Goal: Contribute content: Contribute content

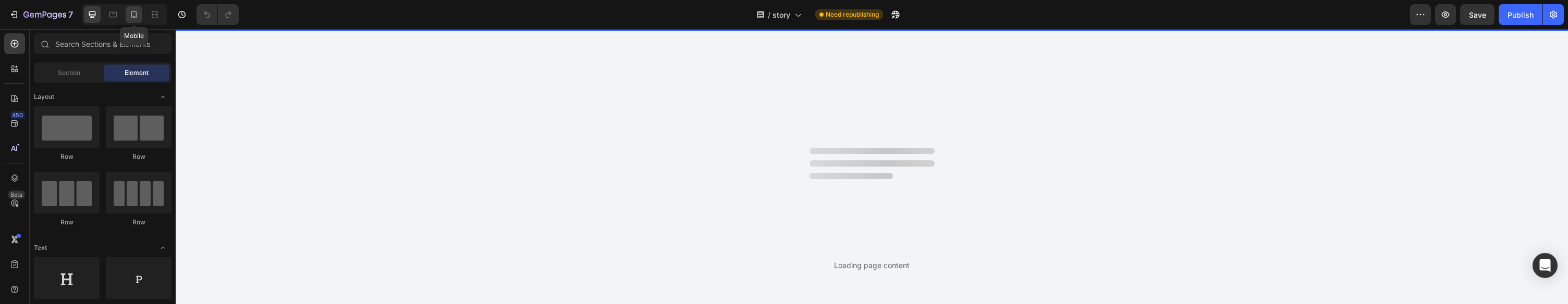
click at [137, 11] on icon at bounding box center [133, 14] width 10 height 10
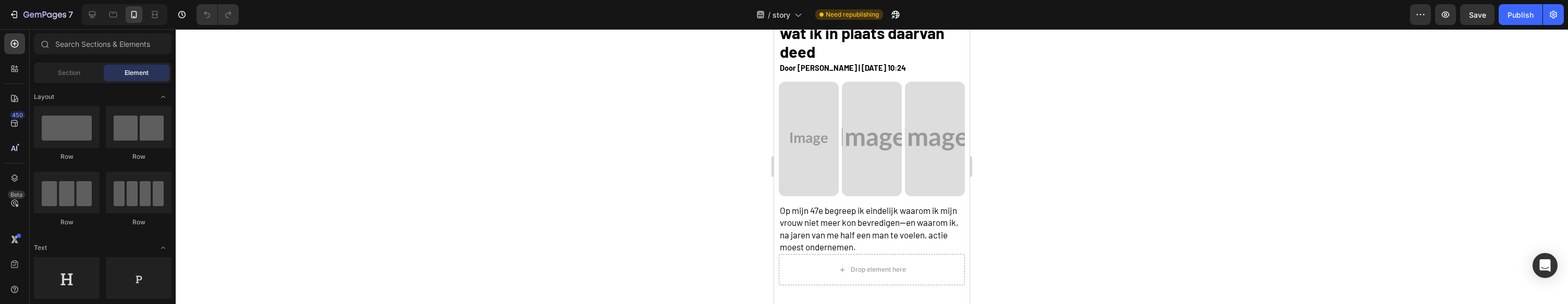
scroll to position [168, 0]
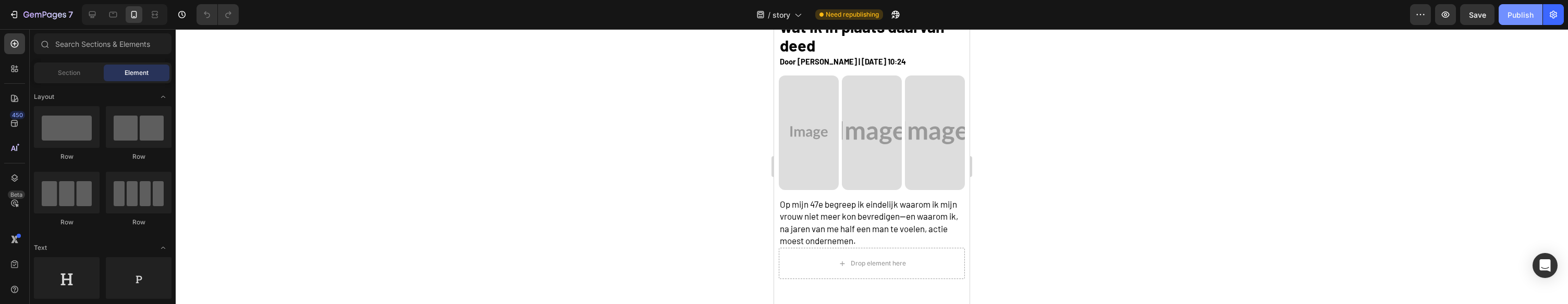
click at [1525, 18] on div "Publish" at bounding box center [1520, 15] width 26 height 11
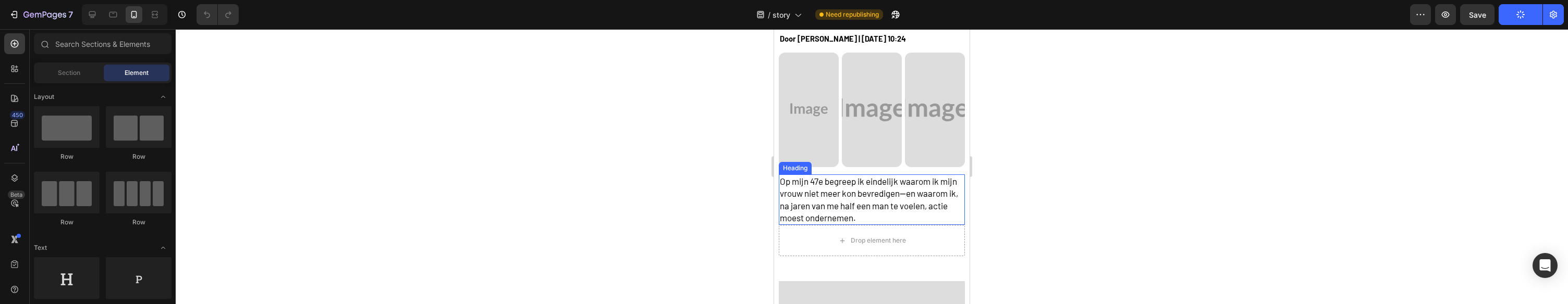
scroll to position [192, 0]
click at [871, 201] on span "Op mijn 47e begreep ik eindelijk waarom ik mijn vrouw niet meer kon bevredigen—…" at bounding box center [869, 198] width 178 height 47
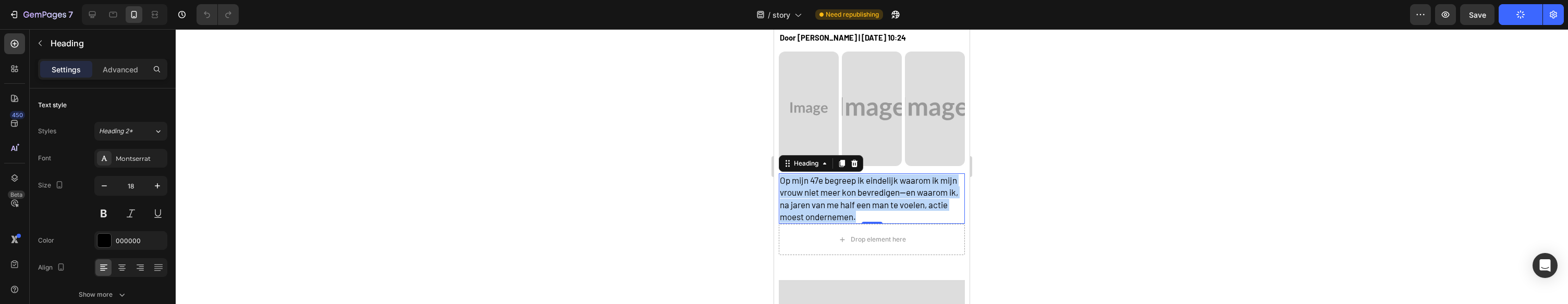
click at [871, 201] on span "Op mijn 47e begreep ik eindelijk waarom ik mijn vrouw niet meer kon bevredigen—…" at bounding box center [869, 198] width 178 height 47
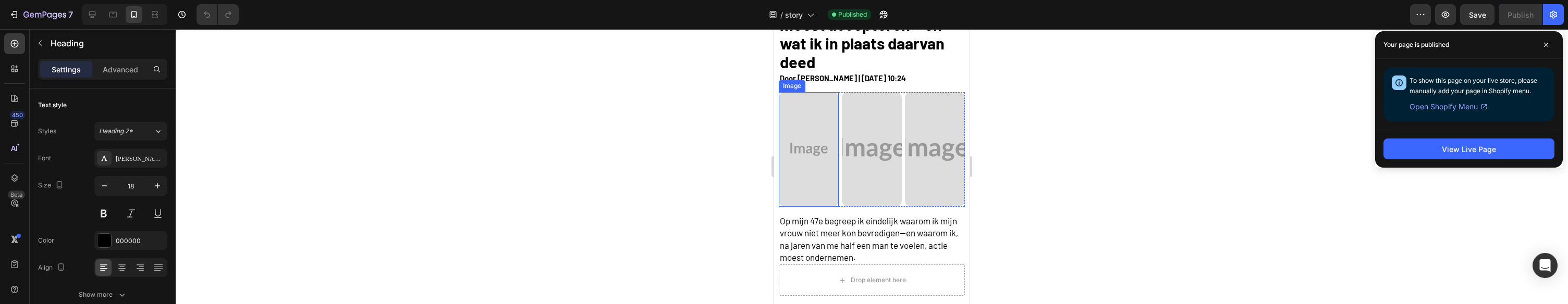
scroll to position [152, 0]
click at [778, 110] on div "Waarom ik eindelijk de waarheid over mijn seksleven na 20 jaar moest accepteren…" at bounding box center [872, 130] width 196 height 345
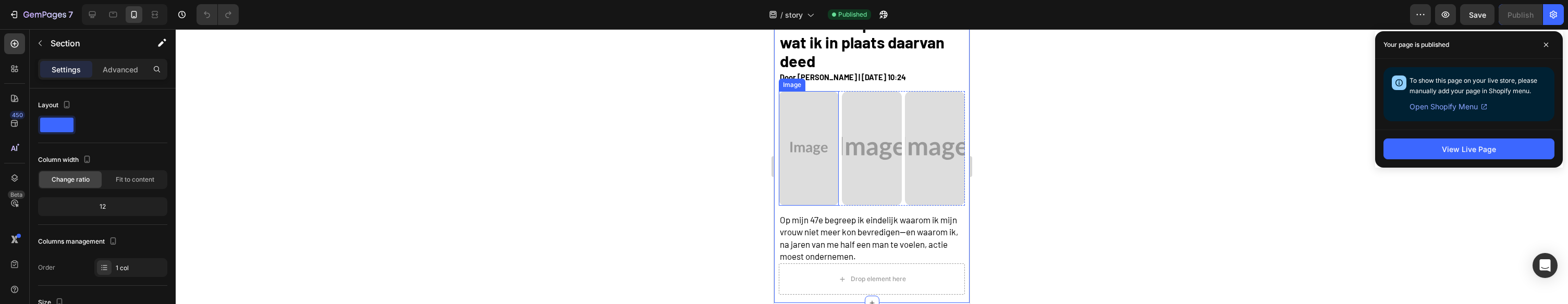
click at [784, 104] on img at bounding box center [808, 148] width 60 height 114
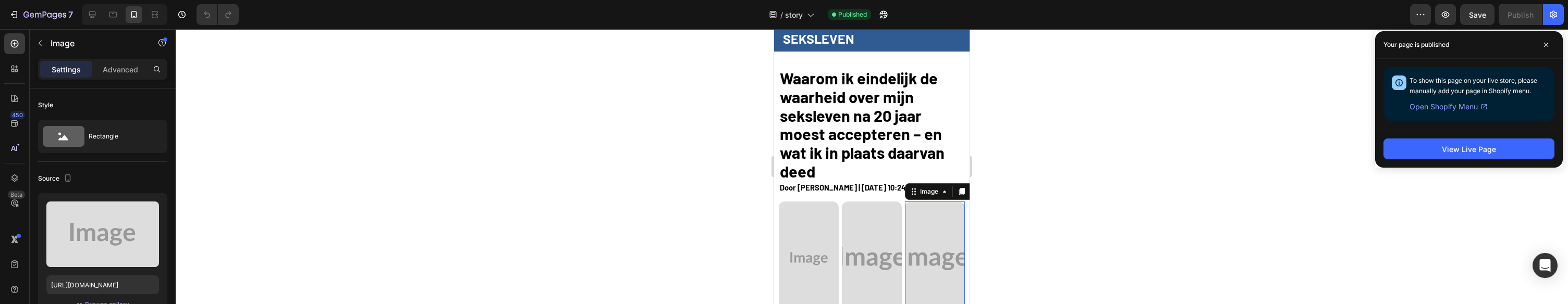
drag, startPoint x: 958, startPoint y: 209, endPoint x: 933, endPoint y: 208, distance: 25.0
click at [958, 209] on img at bounding box center [934, 258] width 60 height 114
click at [867, 199] on img at bounding box center [871, 256] width 60 height 114
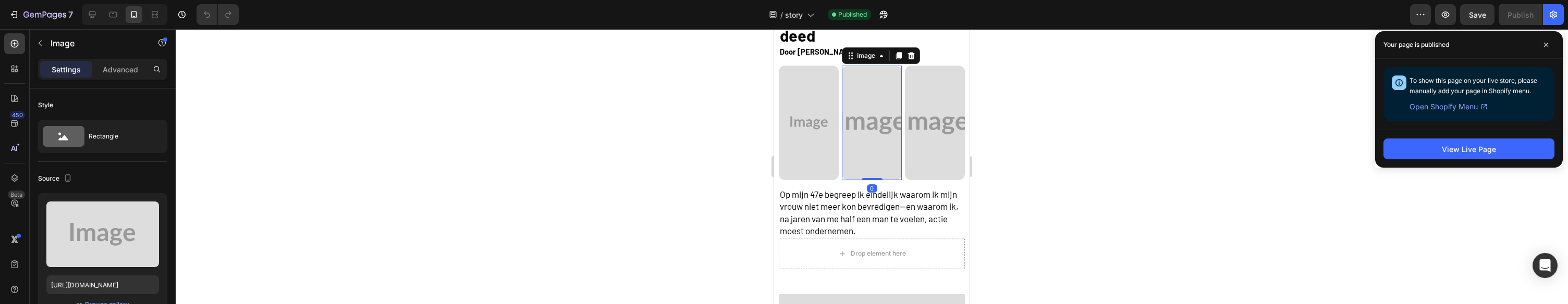
scroll to position [201, 0]
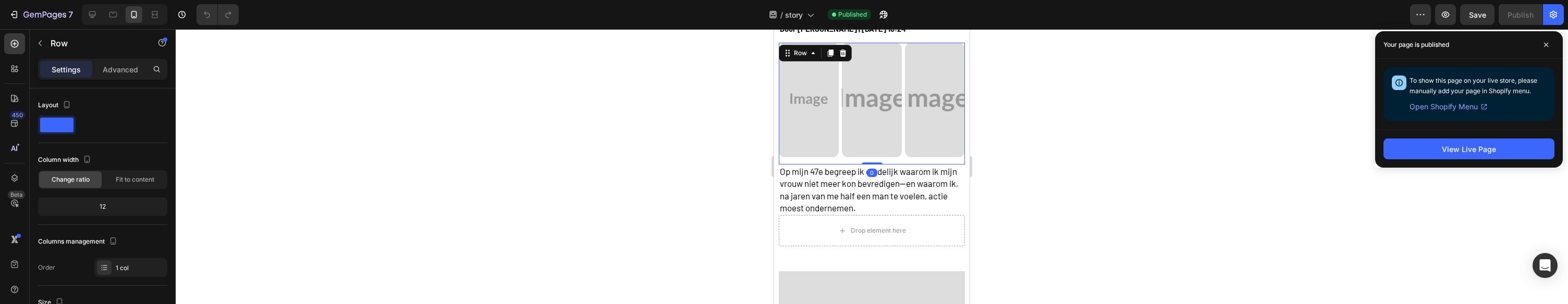
click at [826, 160] on div "Image Image Image Row" at bounding box center [871, 103] width 185 height 122
click at [843, 53] on icon at bounding box center [842, 53] width 8 height 8
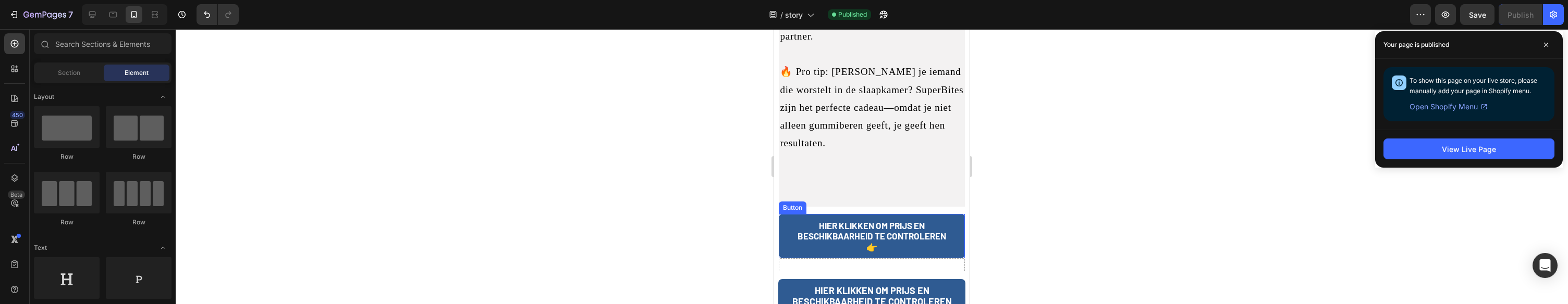
scroll to position [4716, 0]
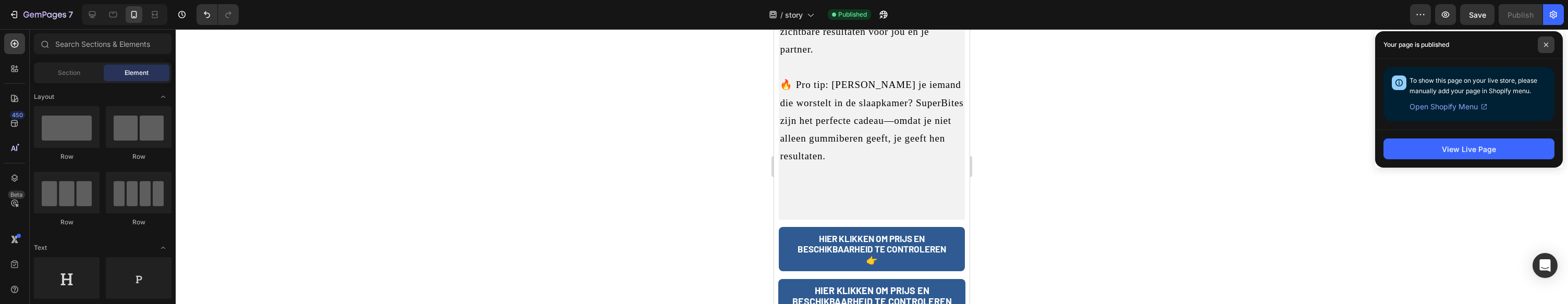
click at [1550, 41] on span at bounding box center [1546, 45] width 17 height 17
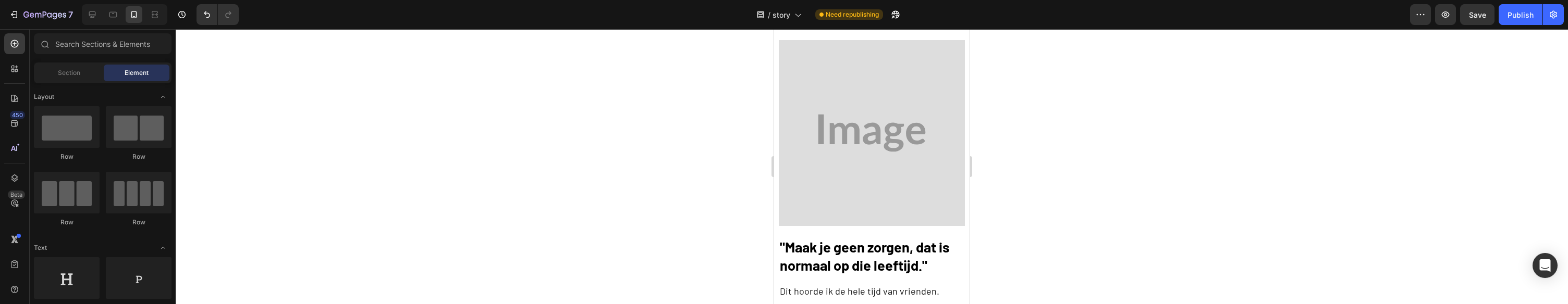
scroll to position [322, 0]
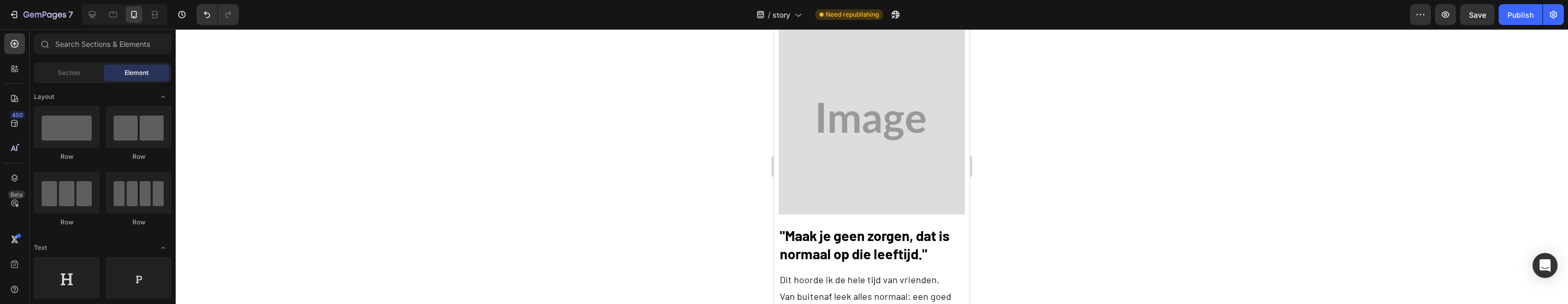
click at [945, 104] on img at bounding box center [871, 121] width 185 height 185
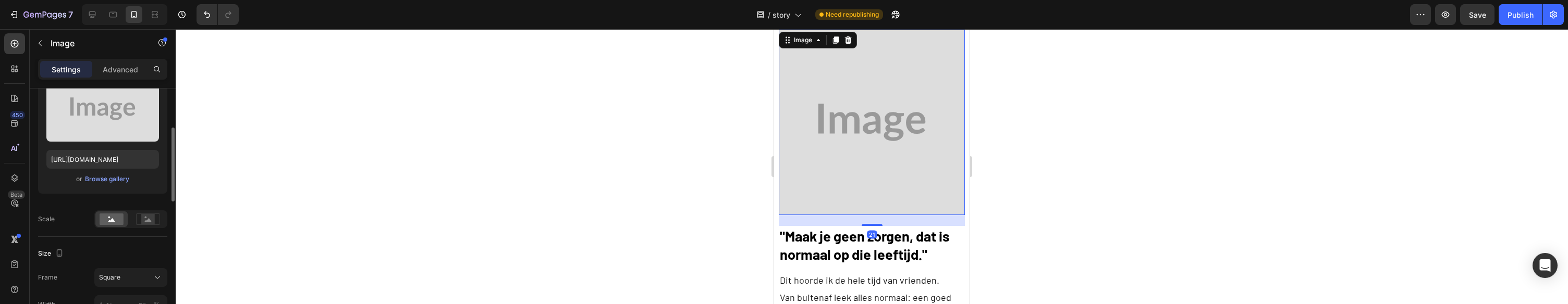
scroll to position [126, 0]
click at [109, 178] on div "Browse gallery" at bounding box center [106, 178] width 44 height 10
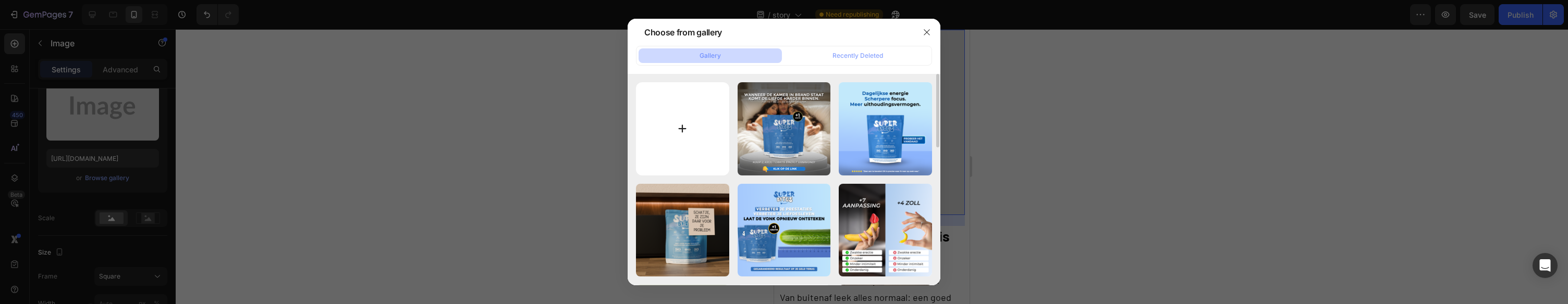
click at [677, 109] on input "file" at bounding box center [683, 128] width 94 height 93
type input "C:\fakepath\gempages_578977757858366233-3789ef95-4182-4569-afdc-53c02c554370.png"
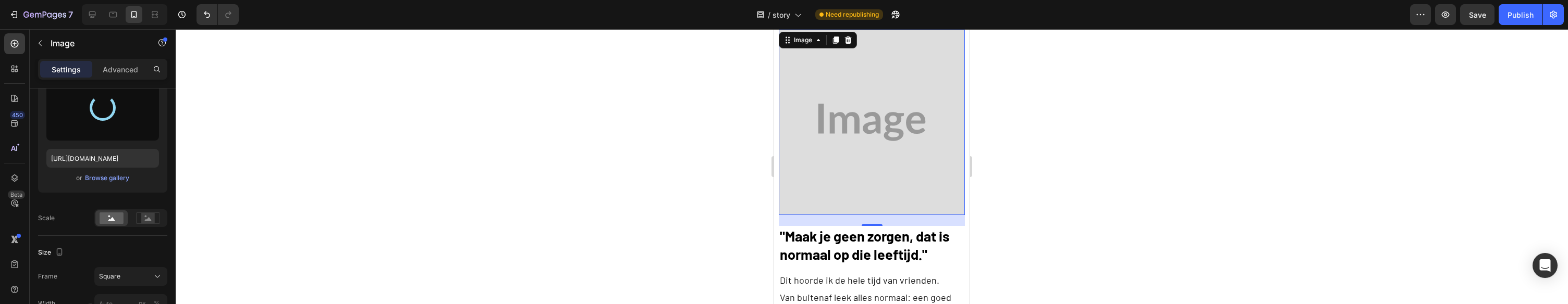
type input "[URL][DOMAIN_NAME]"
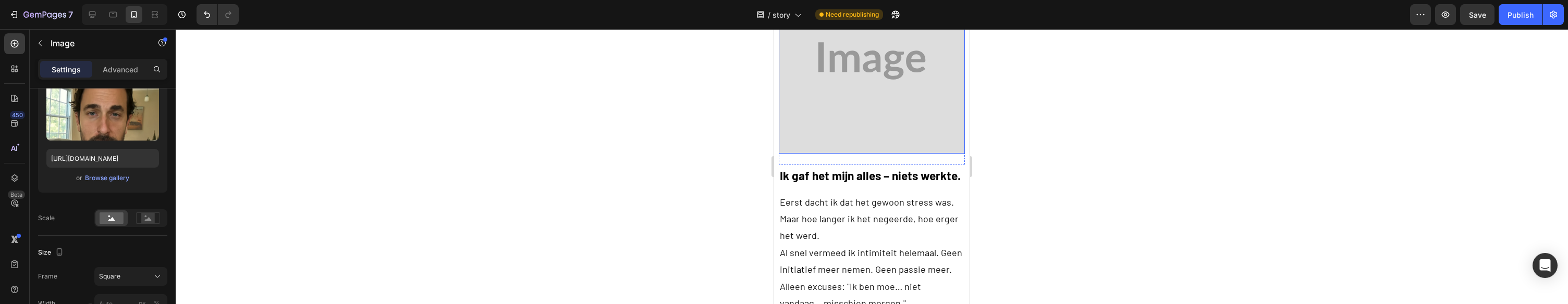
scroll to position [1163, 0]
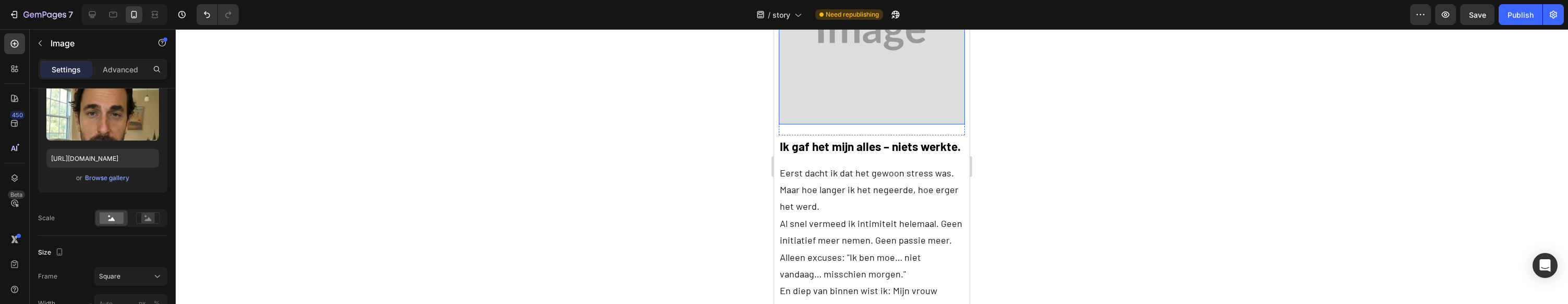
click at [885, 54] on img at bounding box center [871, 32] width 185 height 185
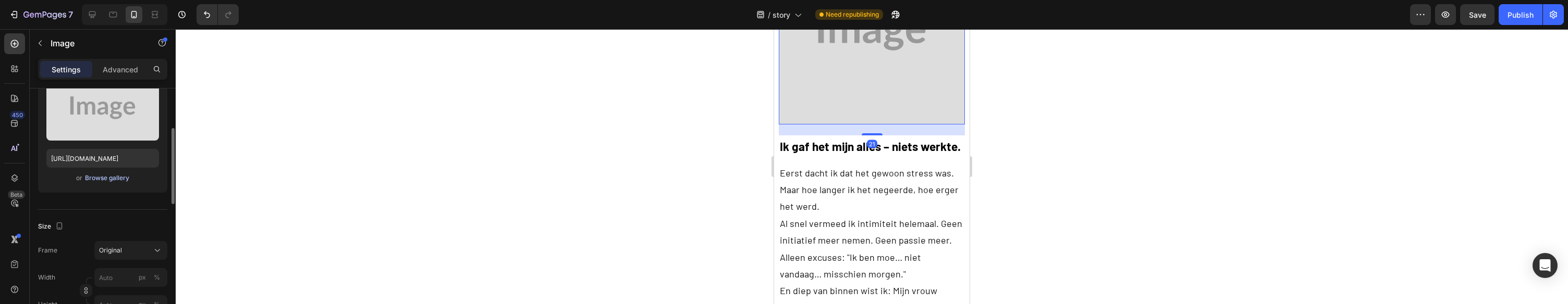
click at [122, 180] on div "Browse gallery" at bounding box center [106, 178] width 44 height 10
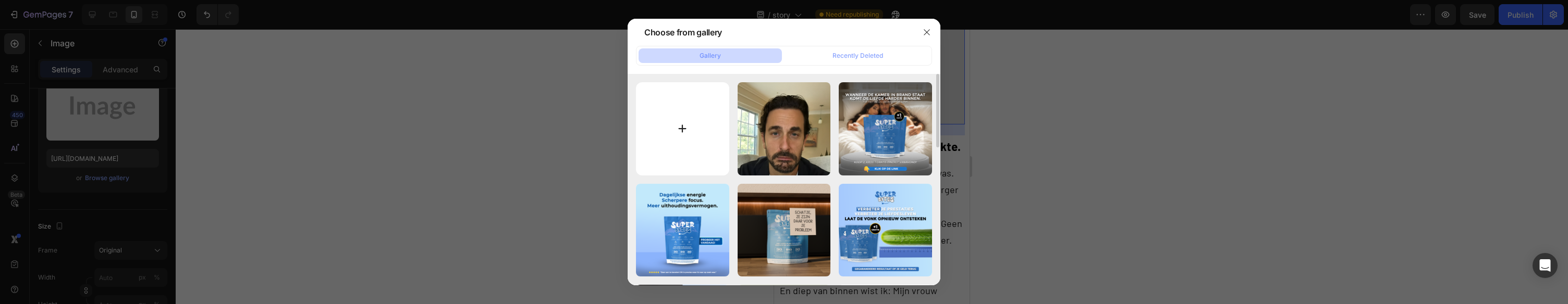
click at [669, 101] on input "file" at bounding box center [683, 128] width 94 height 93
type input "C:\fakepath\gempages_578977757858366233-f1289a2f-284a-4ee2-b055-f76ed0b1fe7d.png"
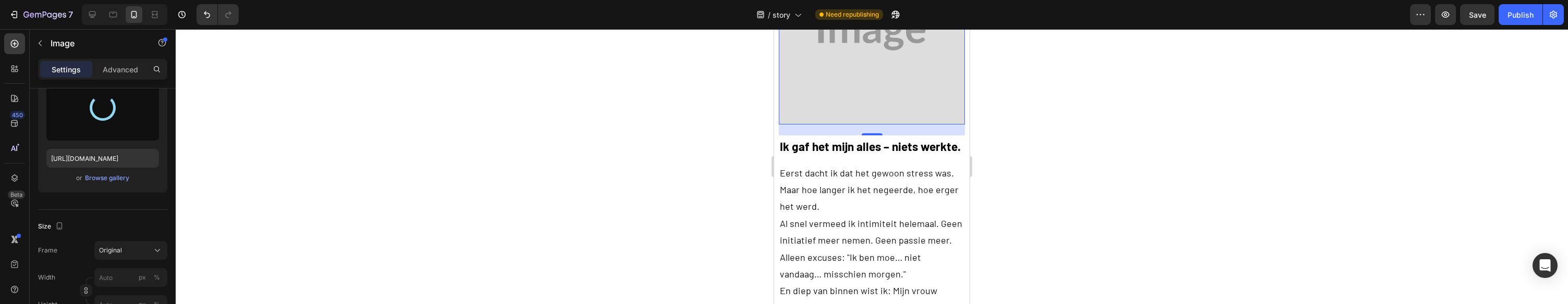
type input "[URL][DOMAIN_NAME]"
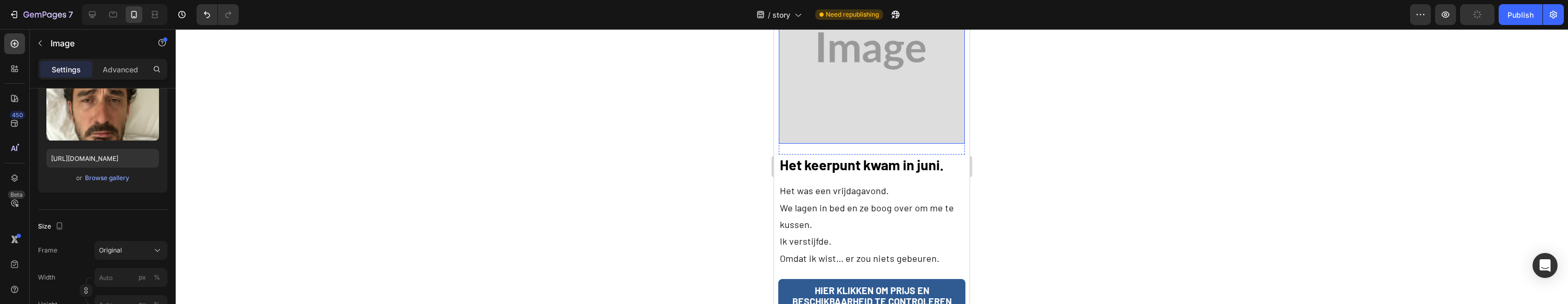
click at [893, 52] on img at bounding box center [871, 51] width 185 height 185
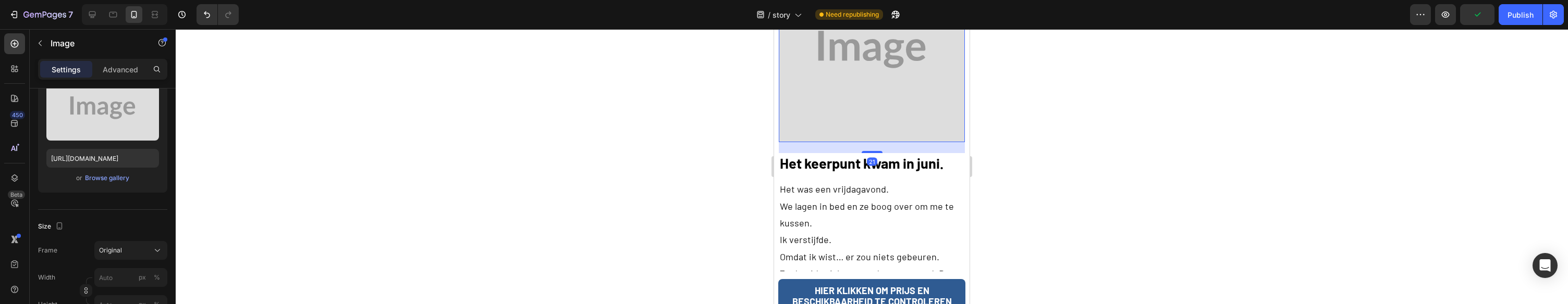
scroll to position [1664, 0]
click at [107, 175] on div "Browse gallery" at bounding box center [106, 178] width 44 height 10
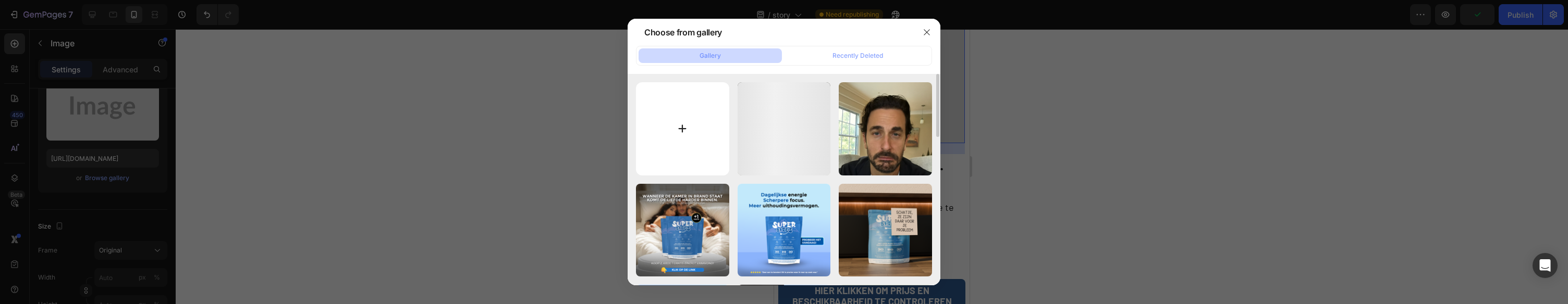
click at [672, 115] on input "file" at bounding box center [683, 128] width 94 height 93
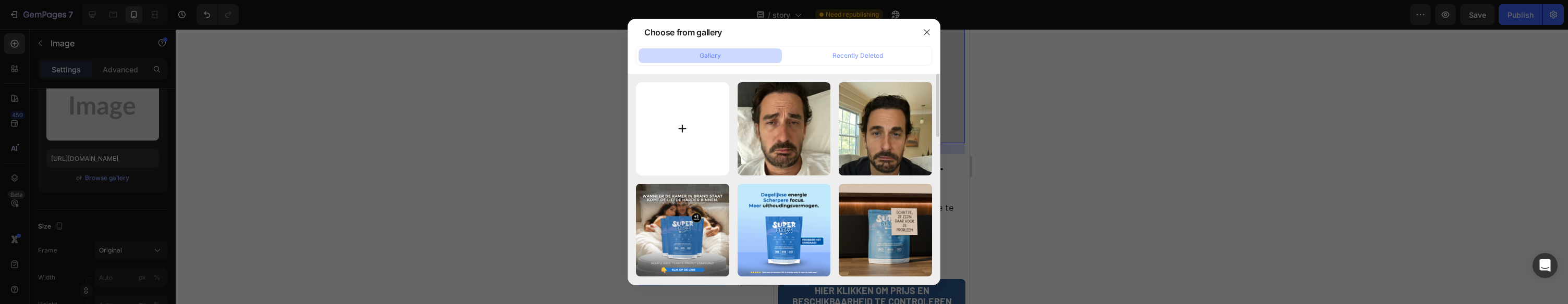
type input "C:\fakepath\gempages_578977757858366233-b8efe095-4b73-4ab9-a088-ae4cb772c908.png"
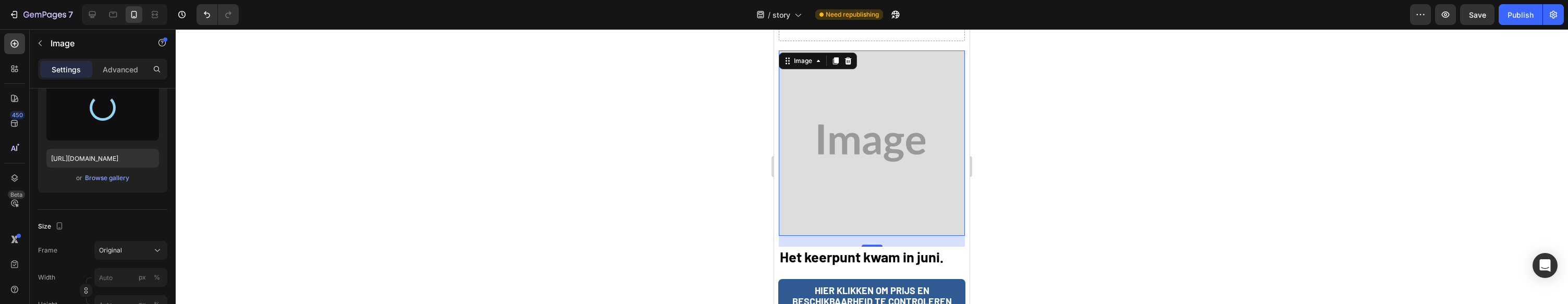
scroll to position [1573, 0]
type input "[URL][DOMAIN_NAME]"
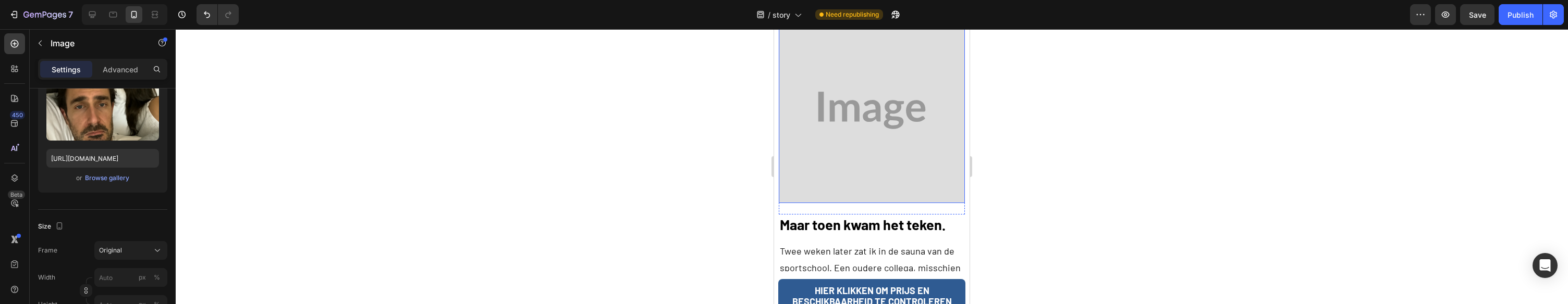
scroll to position [2042, 0]
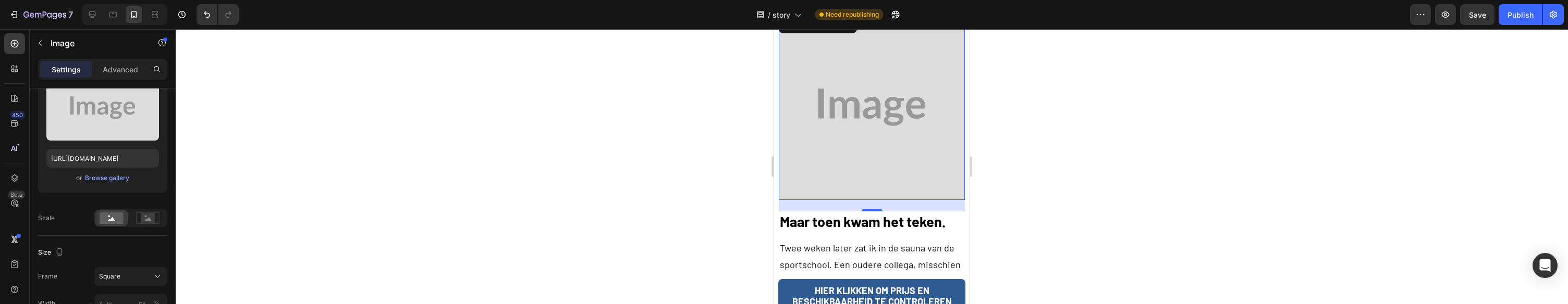
click at [897, 88] on img at bounding box center [871, 107] width 185 height 185
click at [124, 182] on div "Browse gallery" at bounding box center [106, 178] width 44 height 10
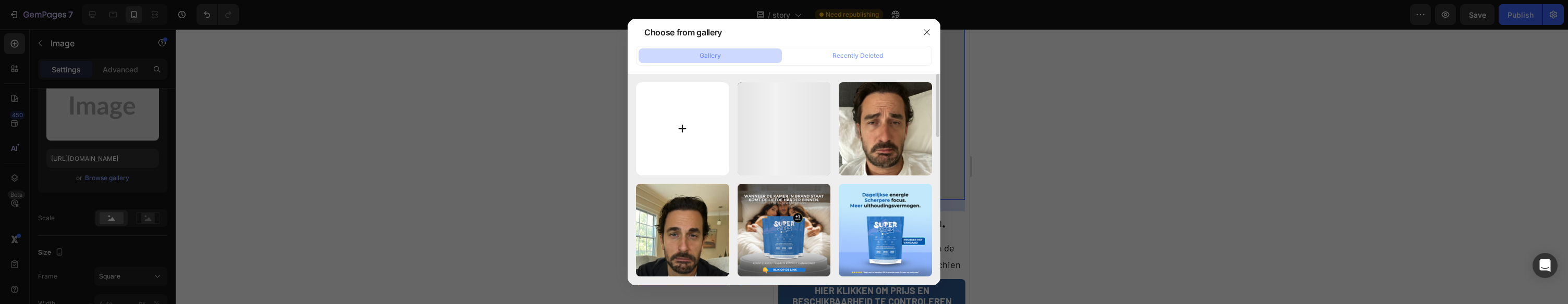
click at [694, 107] on input "file" at bounding box center [683, 128] width 94 height 93
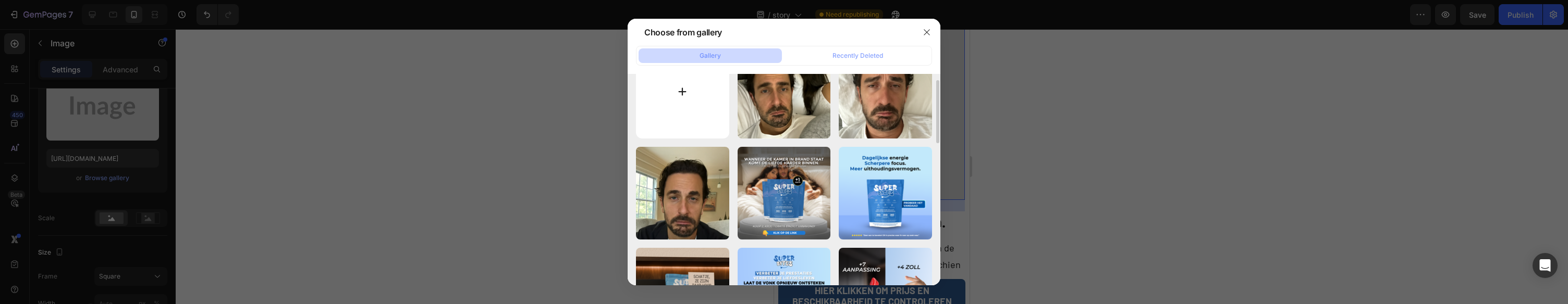
scroll to position [40, 0]
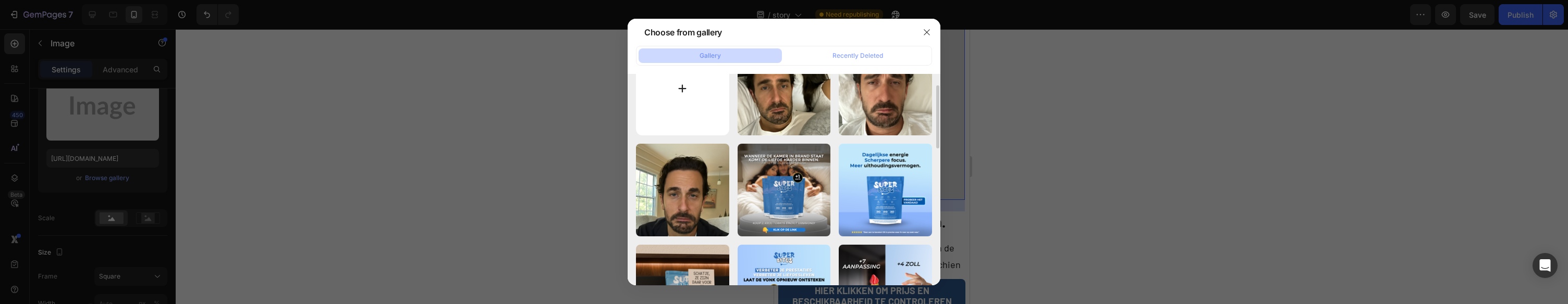
click at [675, 98] on input "file" at bounding box center [683, 89] width 94 height 93
type input "C:\fakepath\gempages_578977757858366233-96d8a4c4-3207-44fd-805c-2c73a1c4fccc.png"
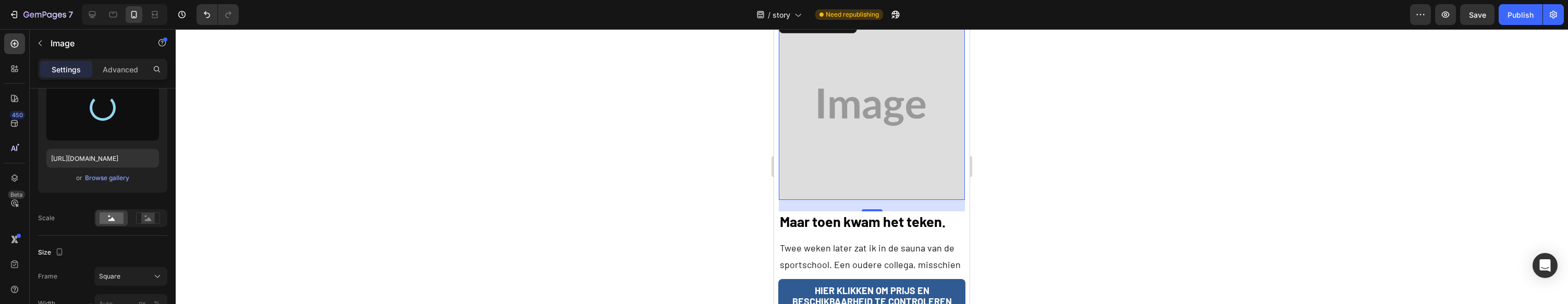
type input "[URL][DOMAIN_NAME]"
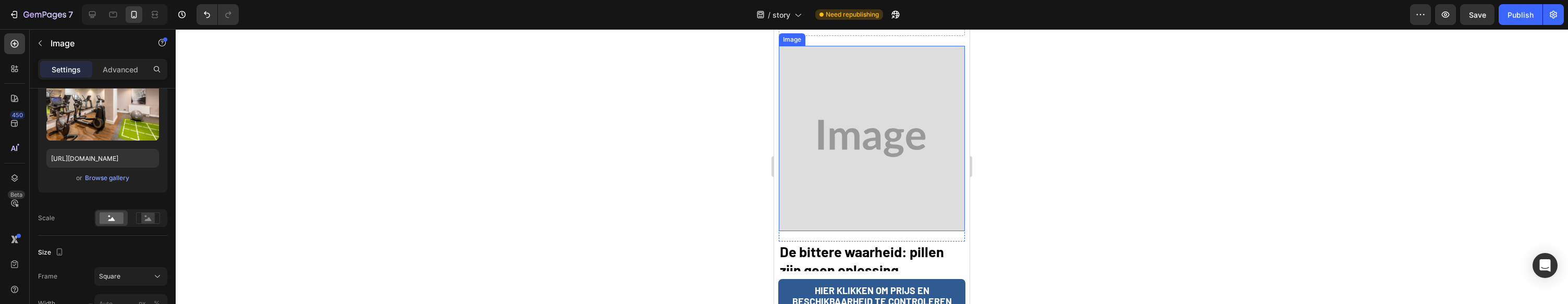
scroll to position [2505, 0]
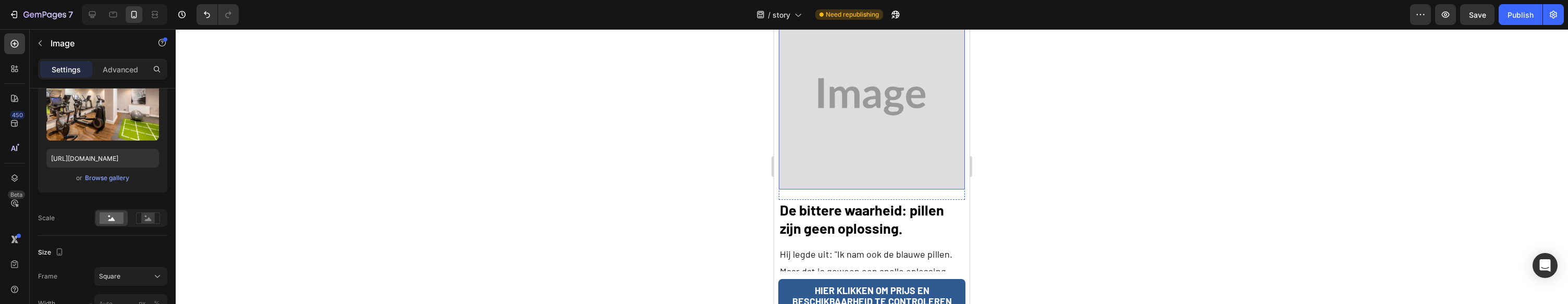
click at [866, 89] on img at bounding box center [871, 97] width 185 height 185
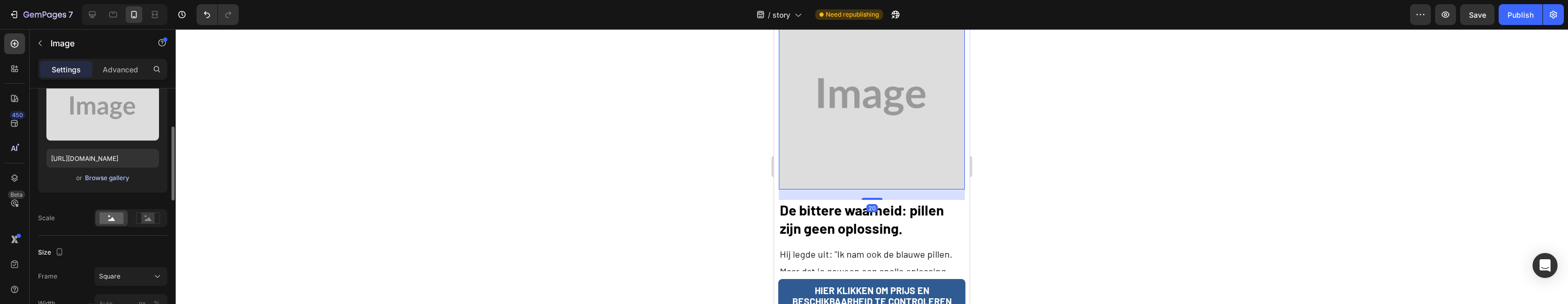
click at [117, 178] on div "Browse gallery" at bounding box center [106, 178] width 44 height 10
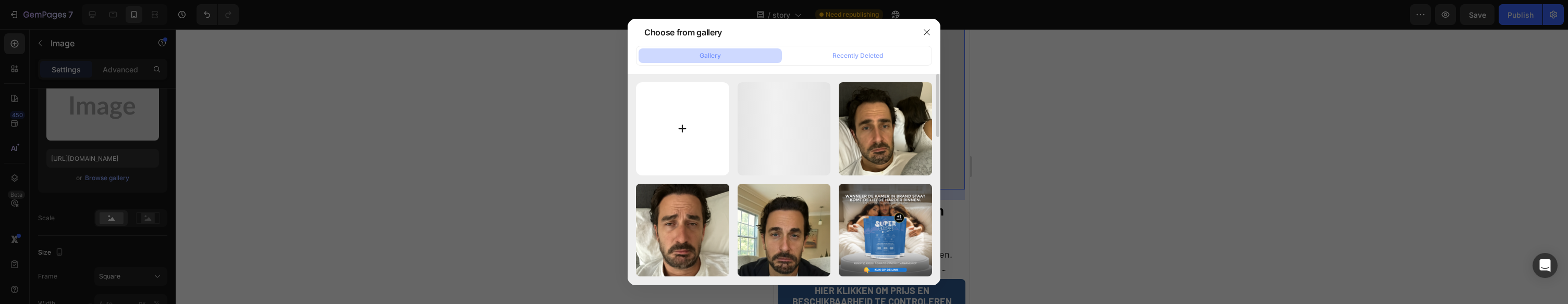
click at [672, 117] on input "file" at bounding box center [683, 128] width 94 height 93
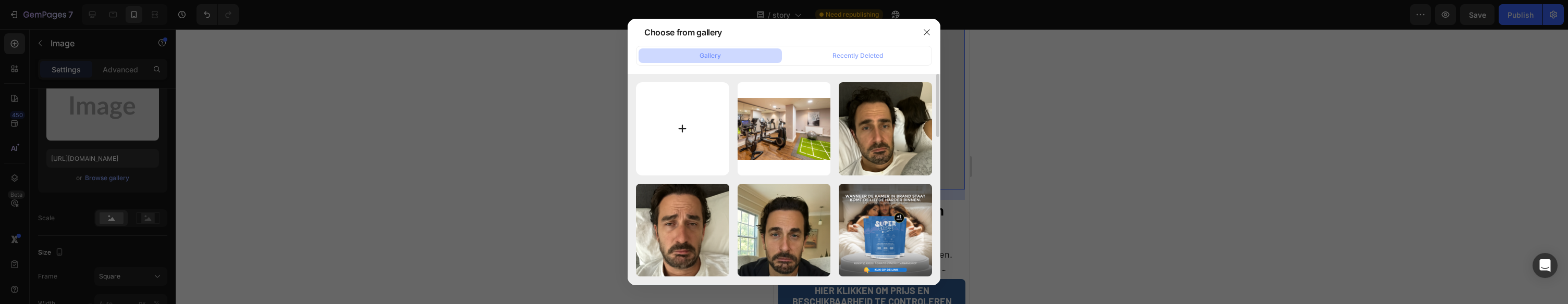
type input "C:\fakepath\gempages_578977757858366233-acab6817-75c4-40da-ab56-56c67459c80f.png"
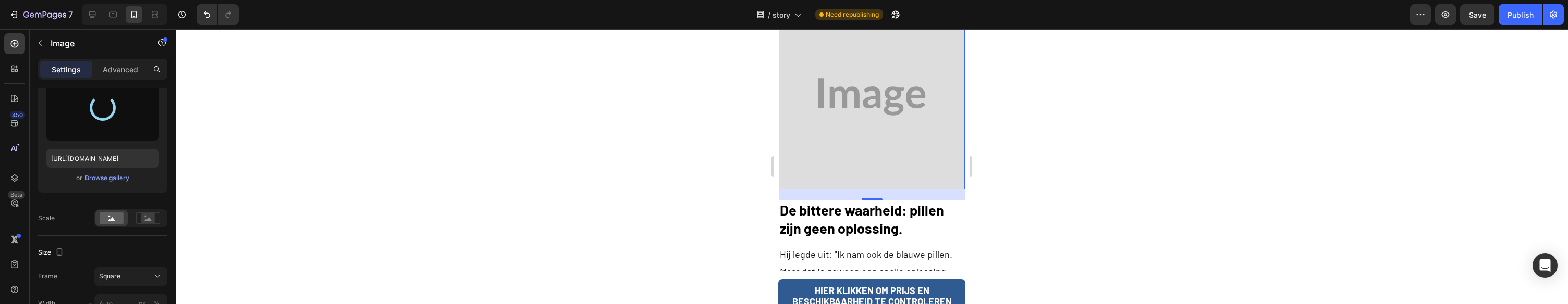
type input "[URL][DOMAIN_NAME]"
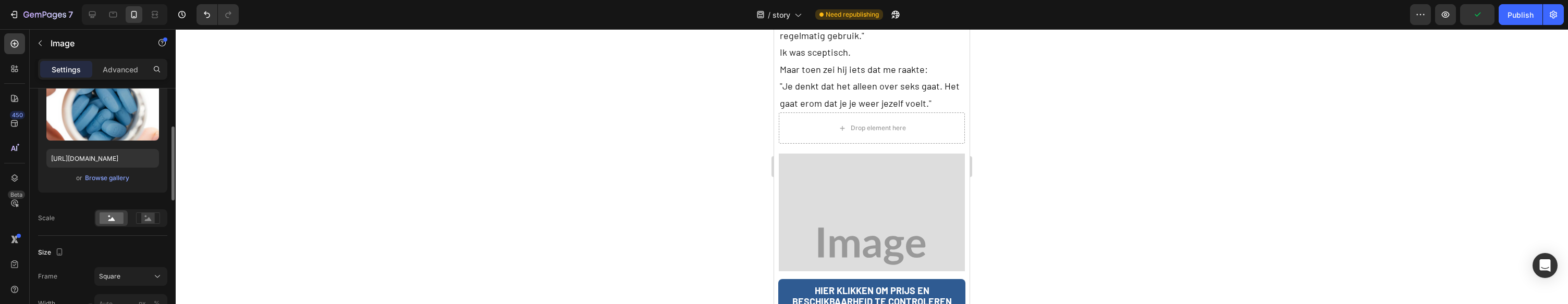
scroll to position [3171, 0]
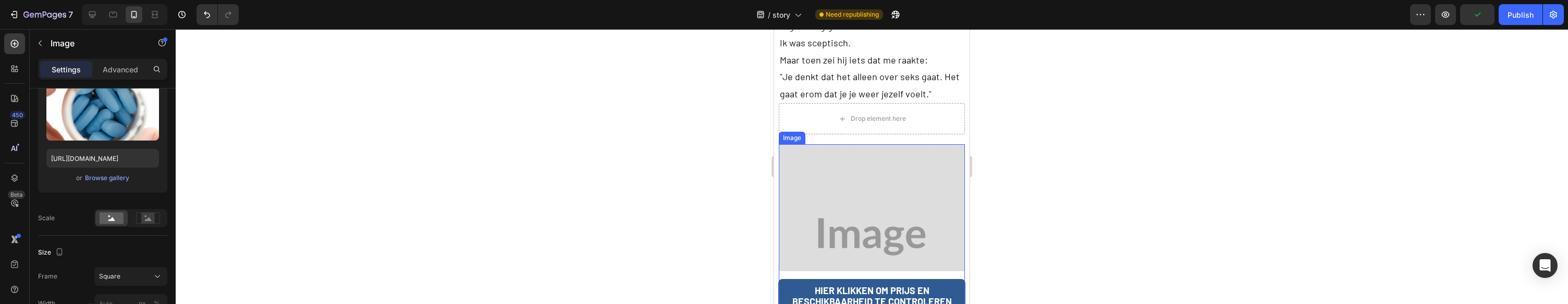
click at [883, 151] on img at bounding box center [871, 237] width 185 height 185
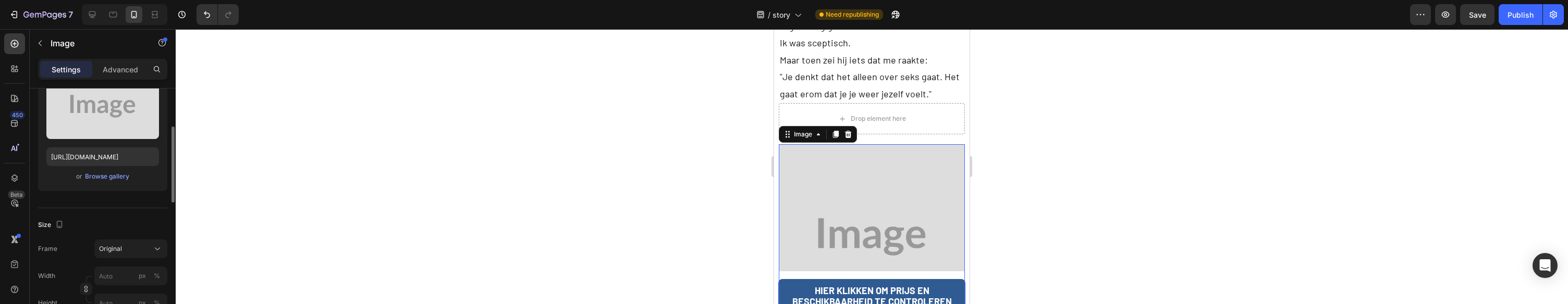
click at [112, 185] on div "Upload Image [URL][DOMAIN_NAME] or Browse gallery" at bounding box center [103, 128] width 129 height 126
click at [114, 178] on div "Browse gallery" at bounding box center [106, 176] width 44 height 10
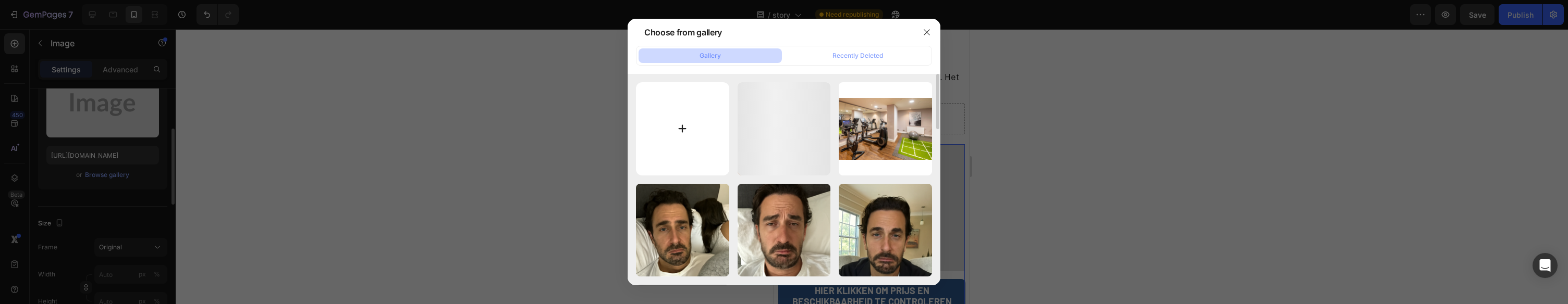
click at [663, 128] on input "file" at bounding box center [683, 128] width 94 height 93
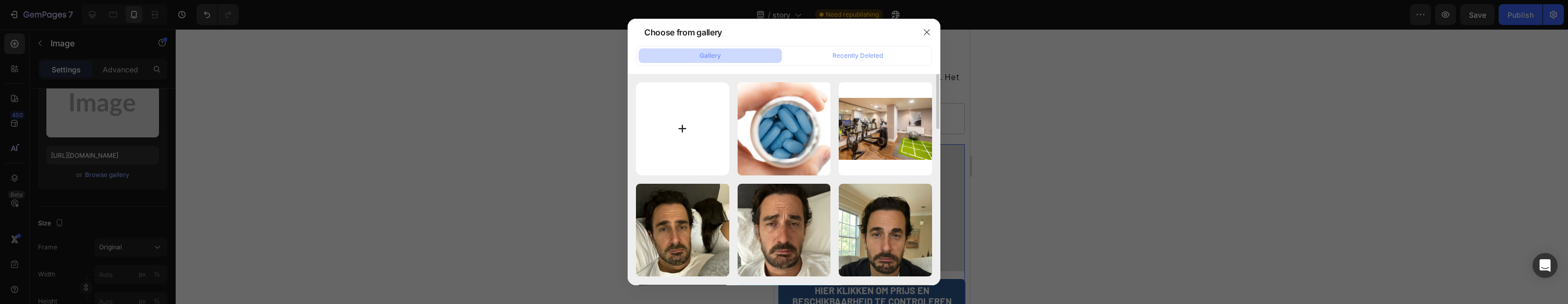
type input "C:\fakepath\gempages_578977757858366233-9fe3dbd8-87ce-40c7-86e1-5d79767b5312.png"
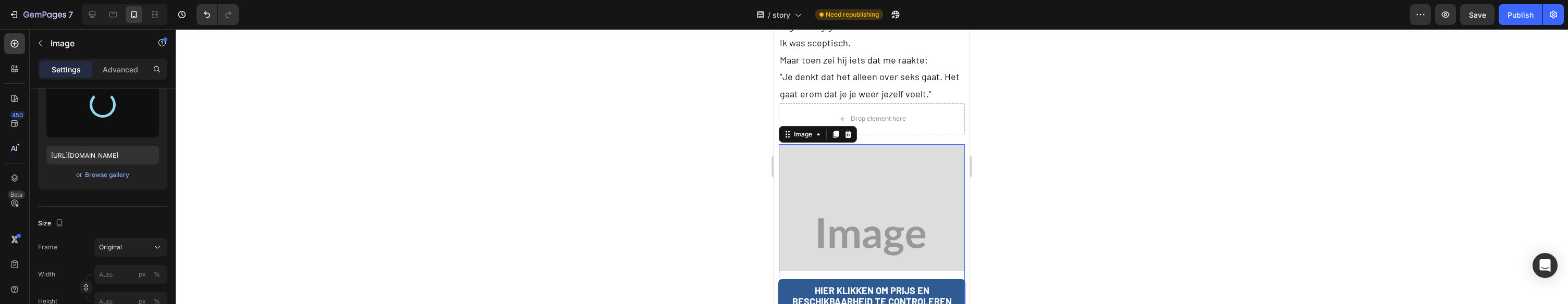
type input "[URL][DOMAIN_NAME]"
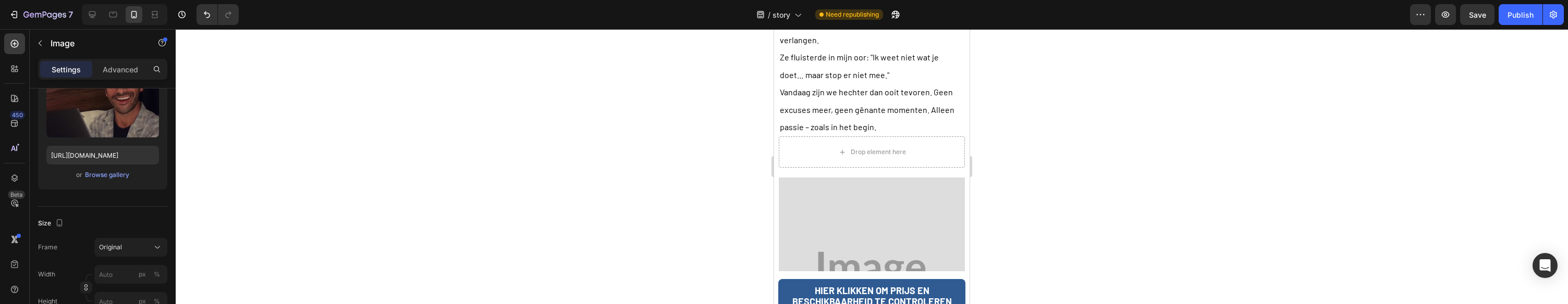
scroll to position [3959, 0]
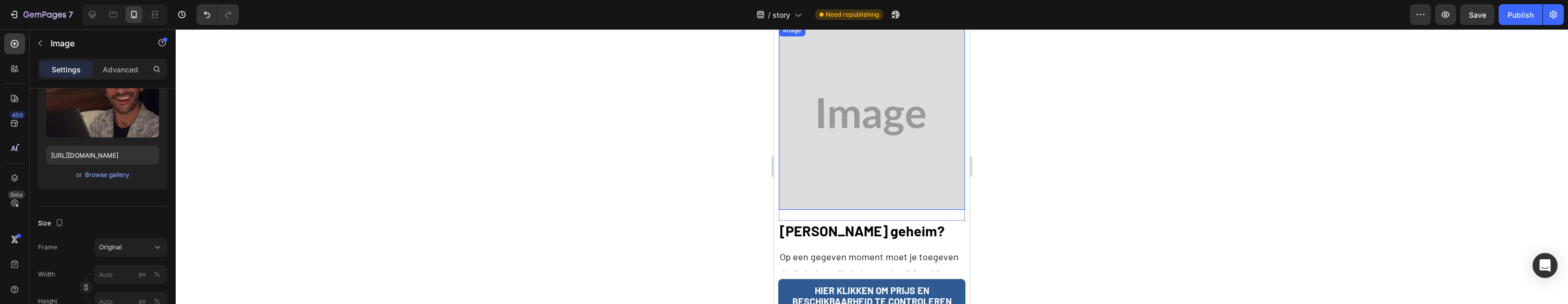
click at [925, 89] on img at bounding box center [871, 116] width 185 height 185
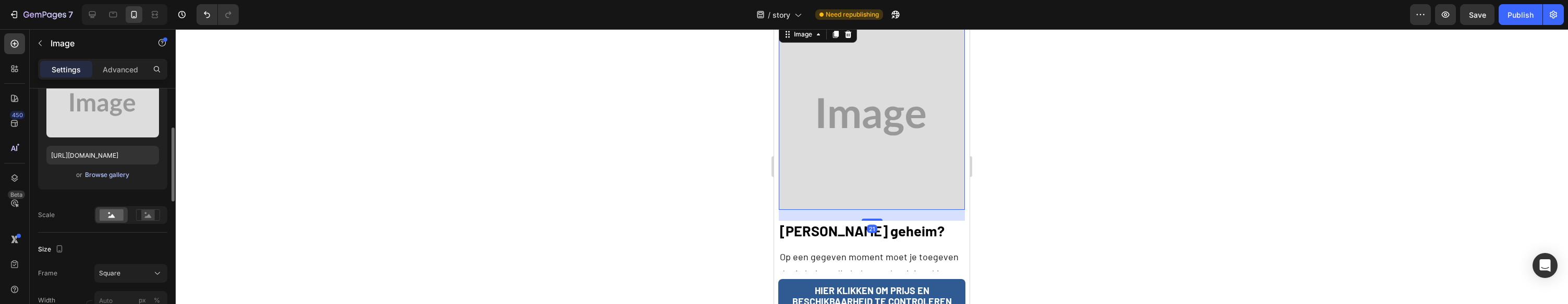
click at [115, 175] on div "Browse gallery" at bounding box center [106, 175] width 44 height 10
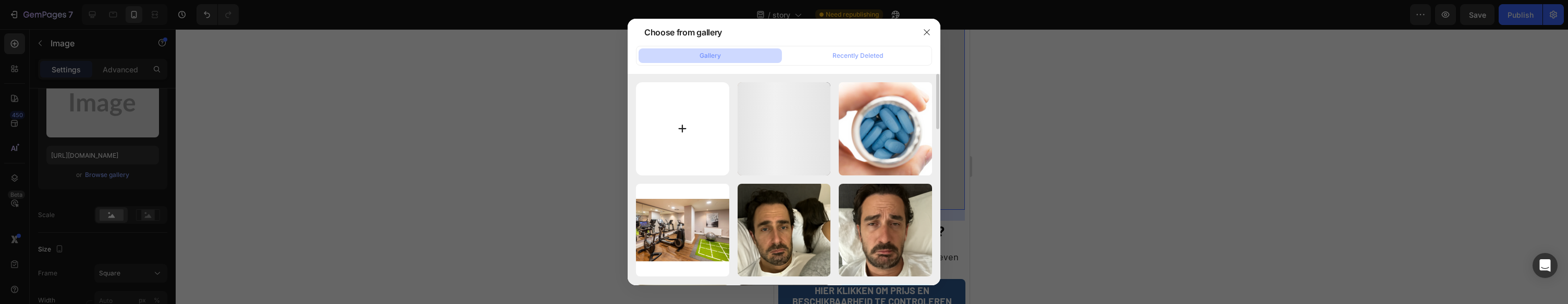
click at [708, 109] on input "file" at bounding box center [683, 128] width 94 height 93
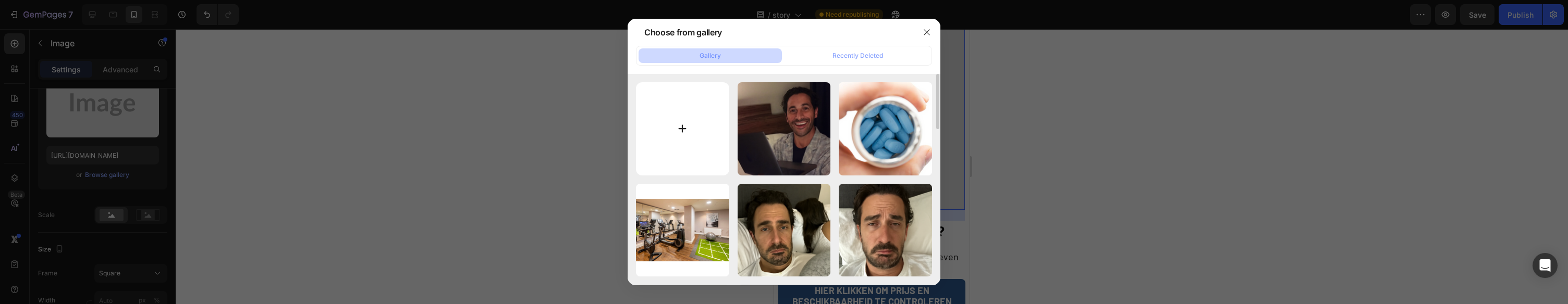
type input "C:\fakepath\gempages_578977757858366233-e06add94-f1c5-4062-a070-22c713ace50b.png"
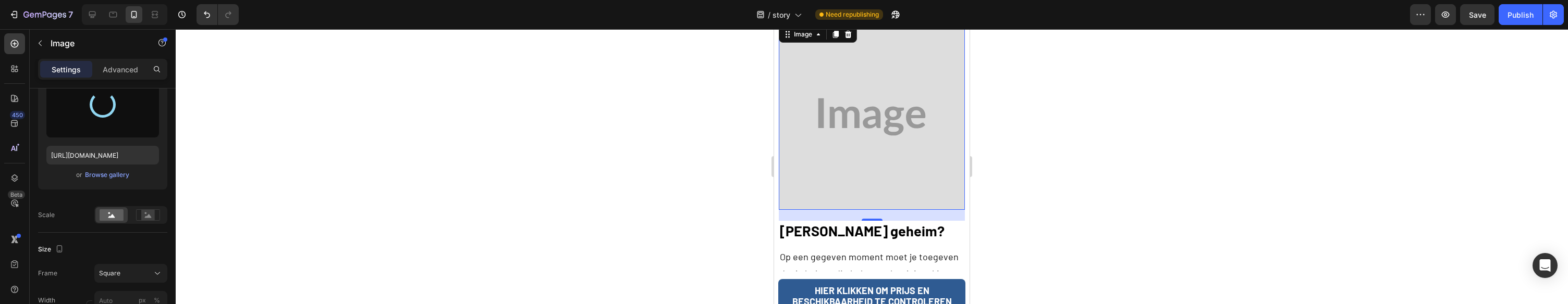
type input "[URL][DOMAIN_NAME]"
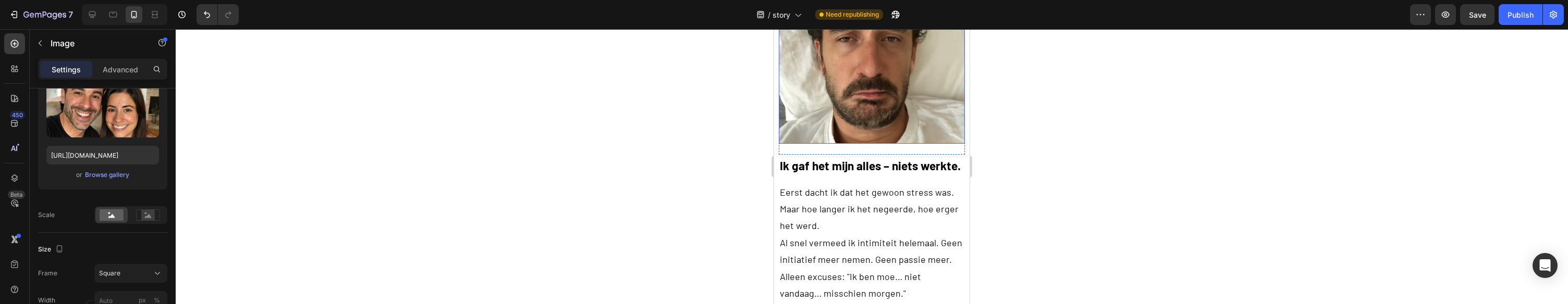
scroll to position [1144, 0]
click at [907, 199] on p "Maar hoe langer ik het negeerde, hoe erger het werd." at bounding box center [872, 216] width 184 height 34
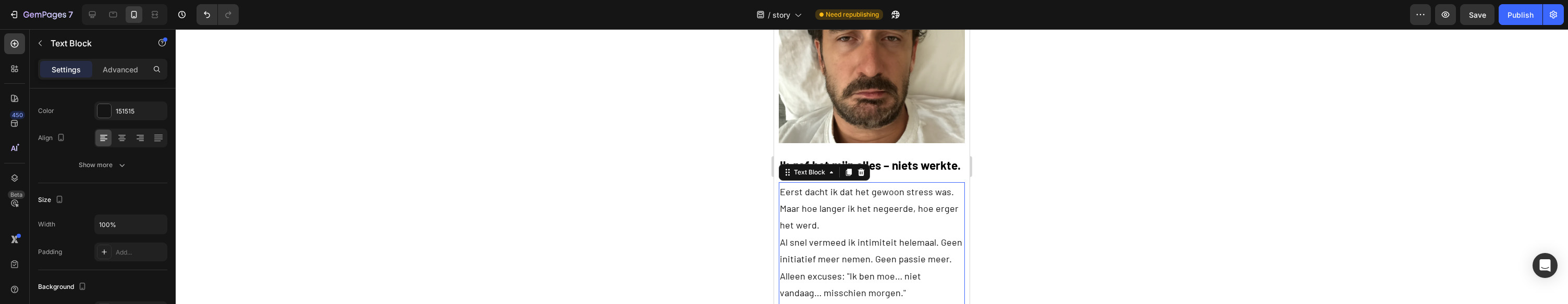
scroll to position [0, 0]
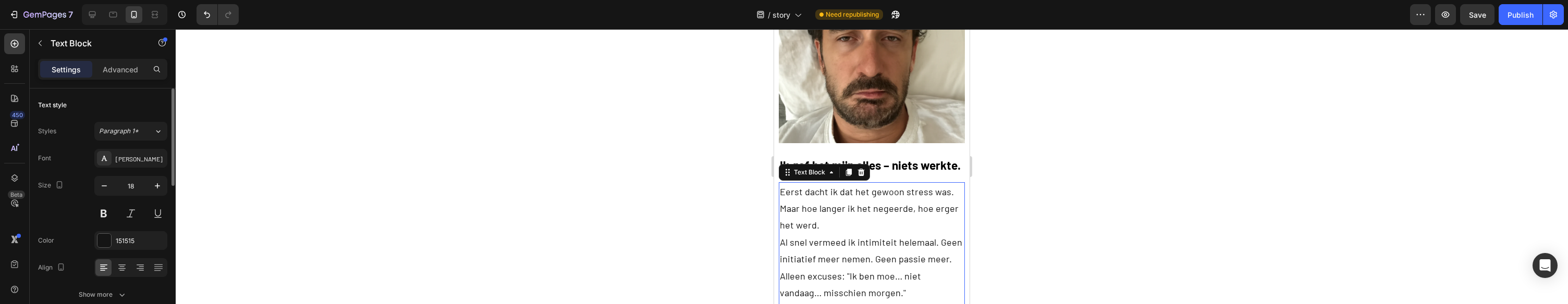
click at [907, 199] on p "Maar hoe langer ik het negeerde, hoe erger het werd." at bounding box center [872, 216] width 184 height 34
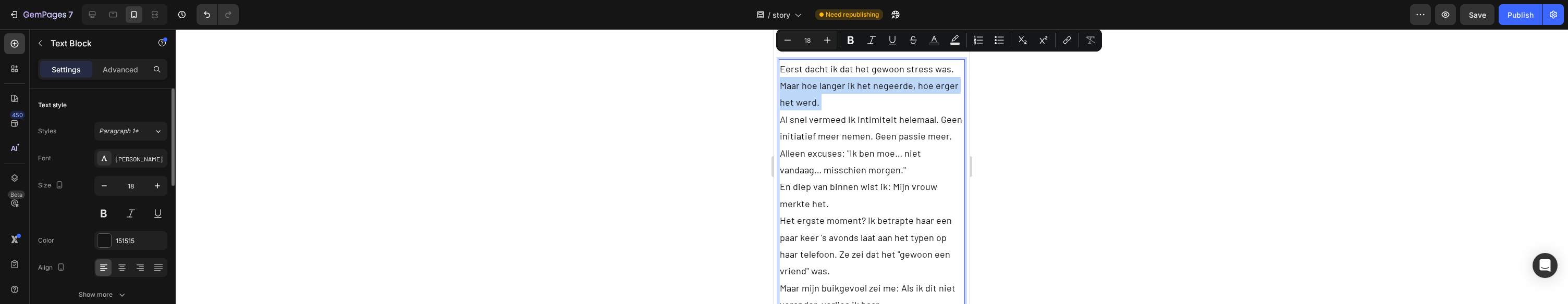
scroll to position [1268, 0]
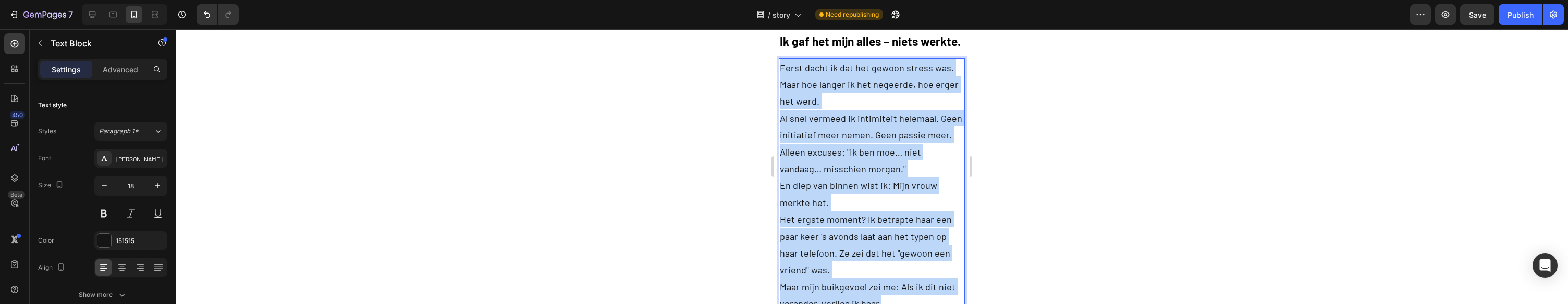
copy div "Eerst dacht ik dat het gewoon stress was. Maar hoe langer ik het negeerde, hoe …"
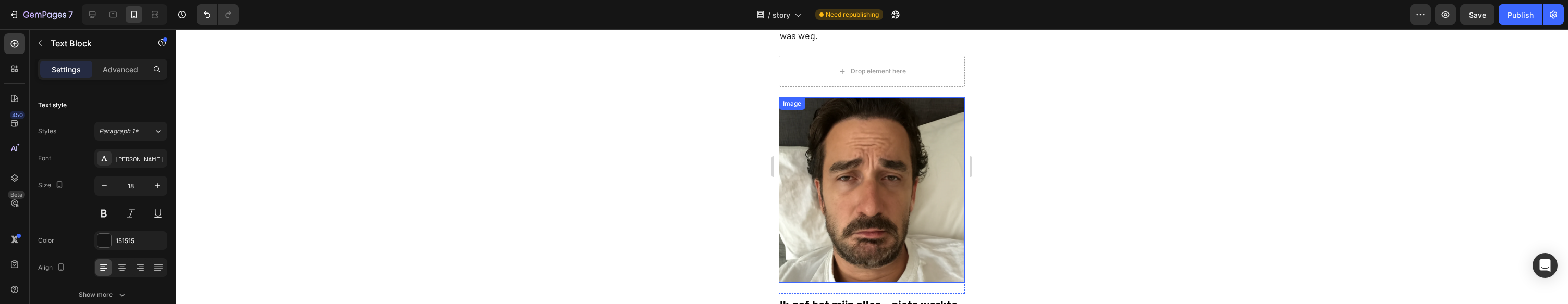
scroll to position [1005, 0]
click at [901, 128] on img at bounding box center [871, 189] width 185 height 185
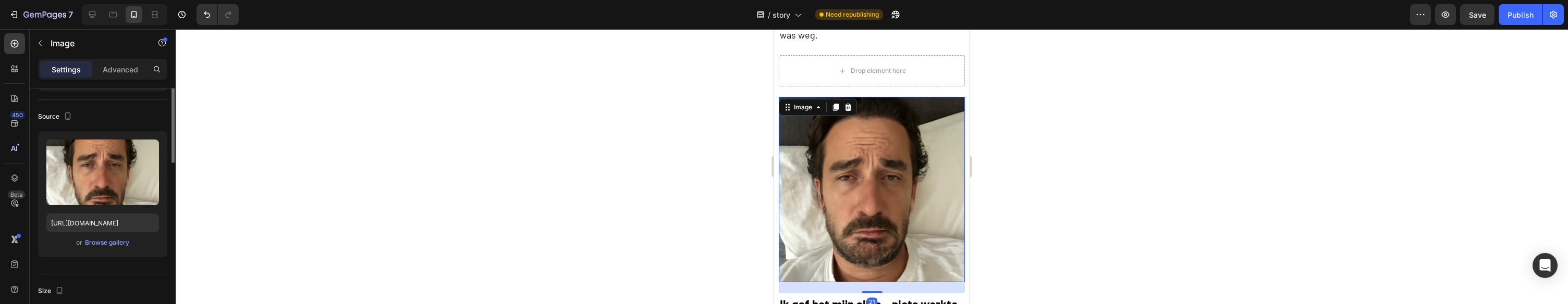
scroll to position [97, 0]
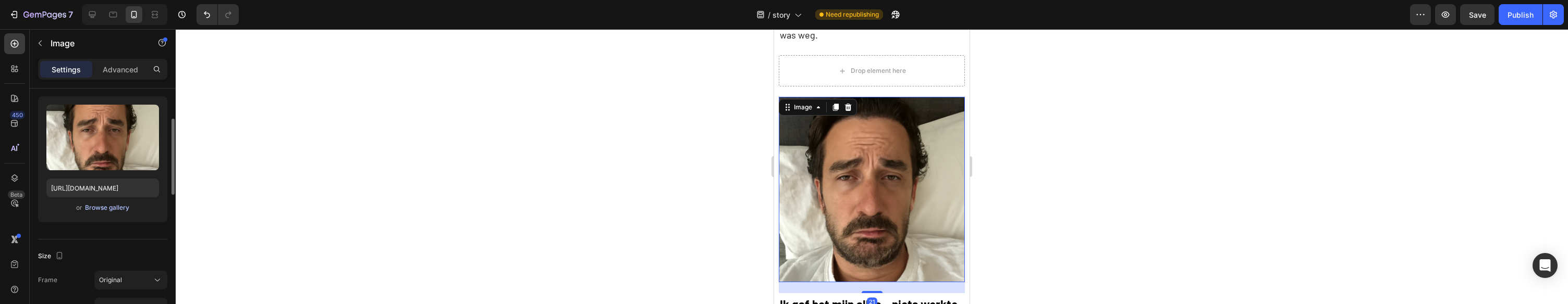
click at [117, 209] on div "Browse gallery" at bounding box center [106, 207] width 44 height 10
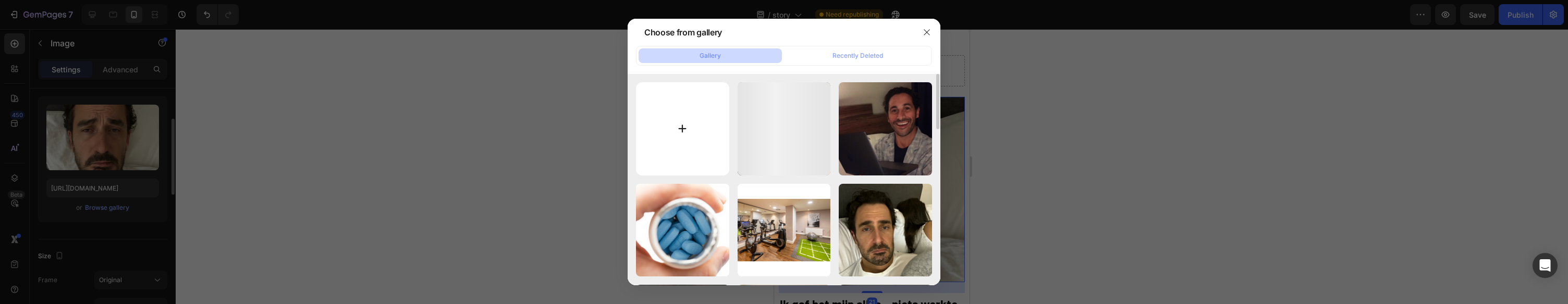
click at [660, 98] on input "file" at bounding box center [683, 128] width 94 height 93
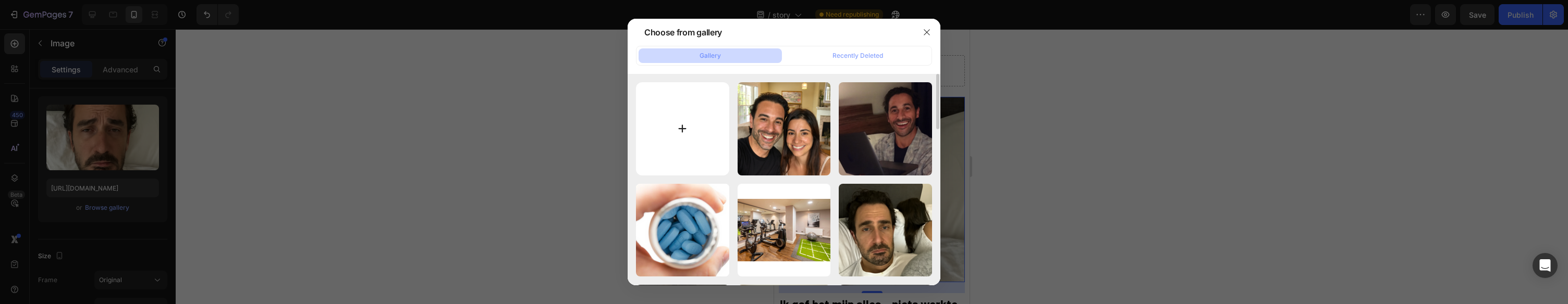
type input "C:\fakepath\gempages_580200179035014132-e67e85aa-0276-47fc-b14b-b0ad6815ceec.png"
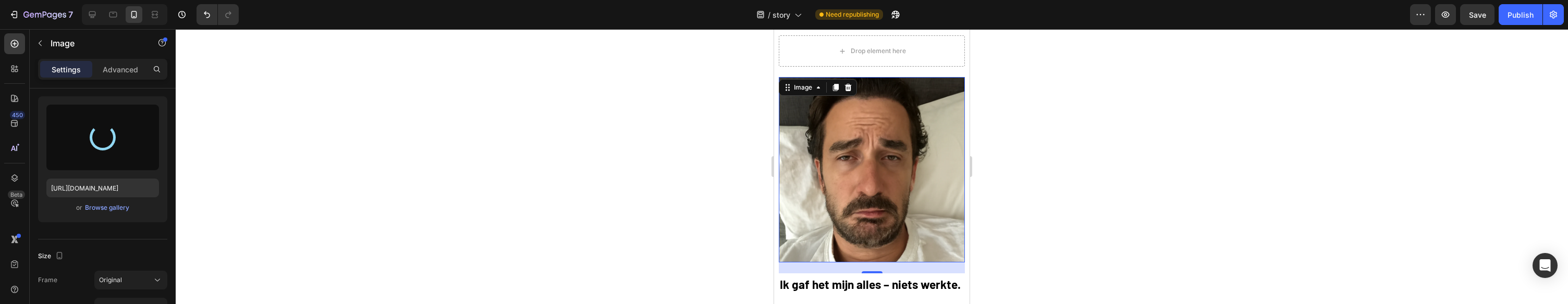
scroll to position [1040, 0]
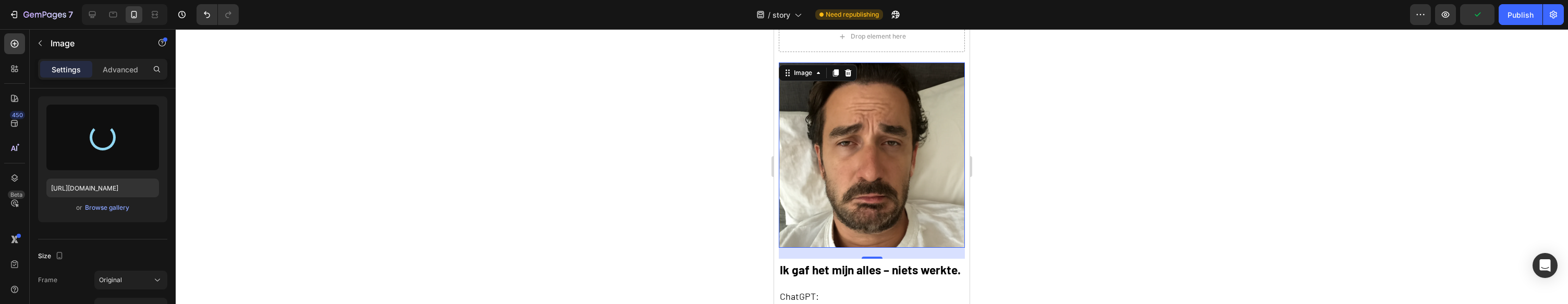
type input "[URL][DOMAIN_NAME]"
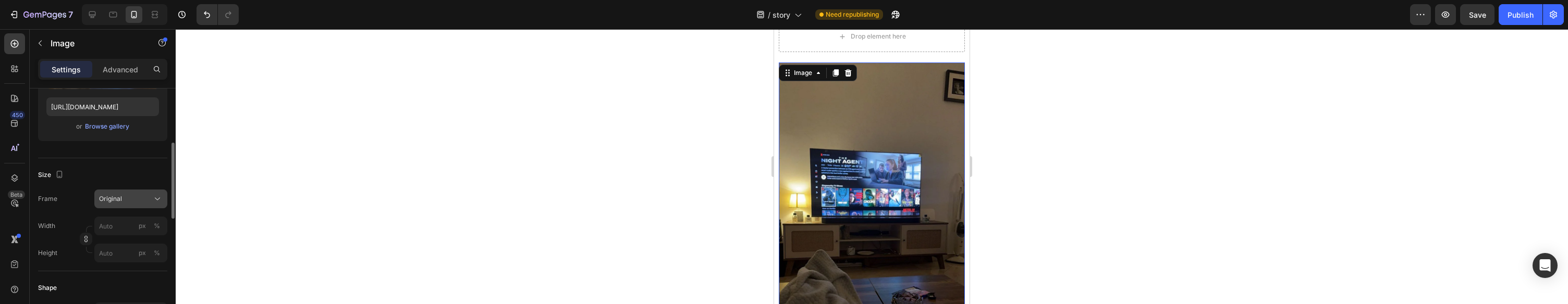
scroll to position [180, 0]
click at [131, 192] on div "Original" at bounding box center [125, 196] width 51 height 10
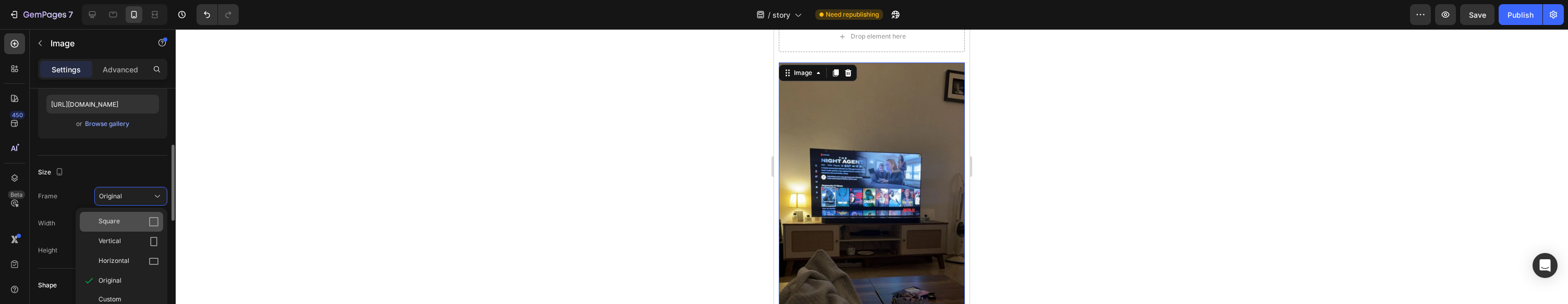
click at [121, 219] on div "Square" at bounding box center [129, 221] width 61 height 10
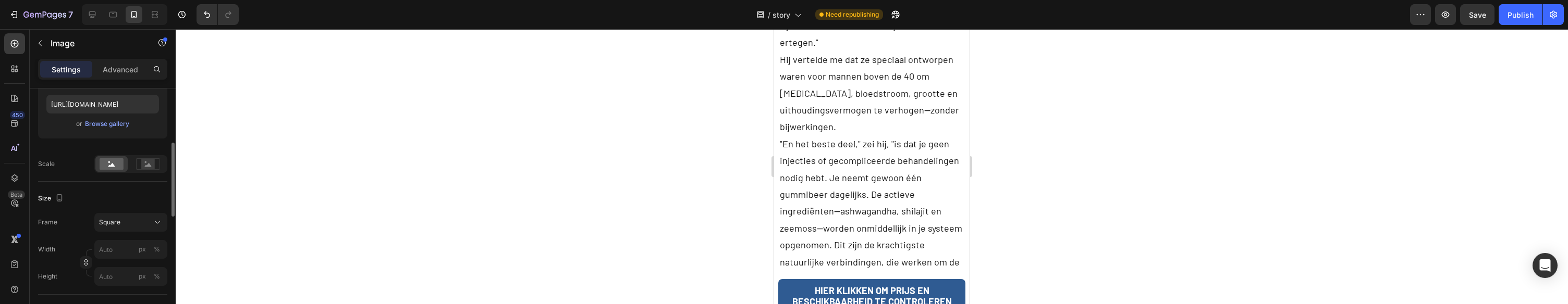
scroll to position [2883, 0]
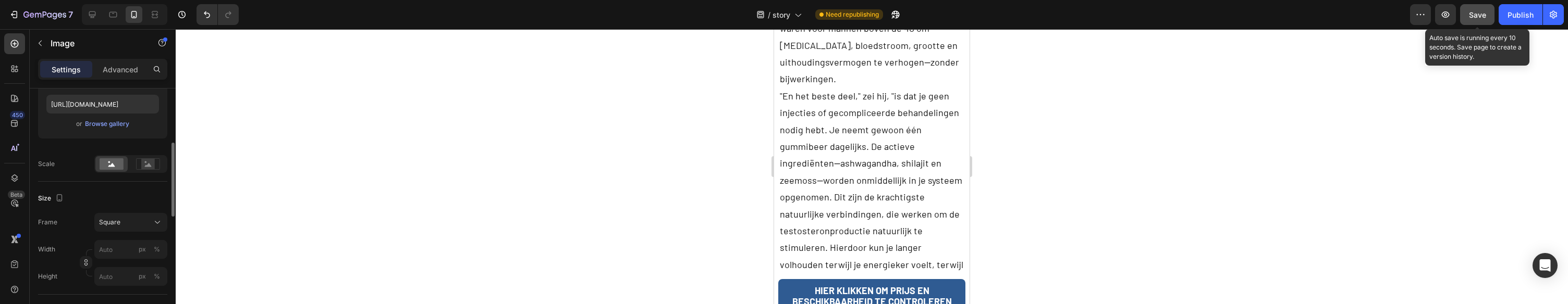
click at [1466, 18] on button "Save" at bounding box center [1477, 14] width 34 height 21
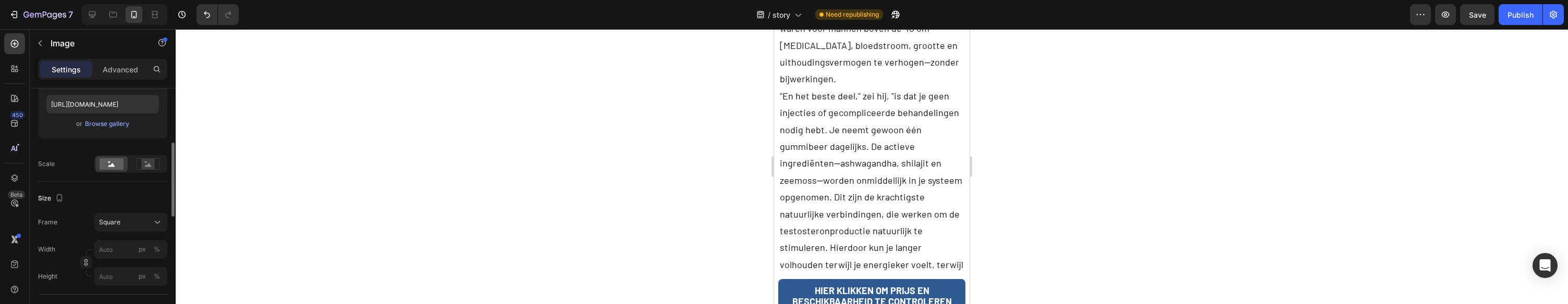
drag, startPoint x: 1519, startPoint y: 14, endPoint x: 1508, endPoint y: 4, distance: 14.9
click at [1519, 13] on div "Publish" at bounding box center [1520, 15] width 26 height 11
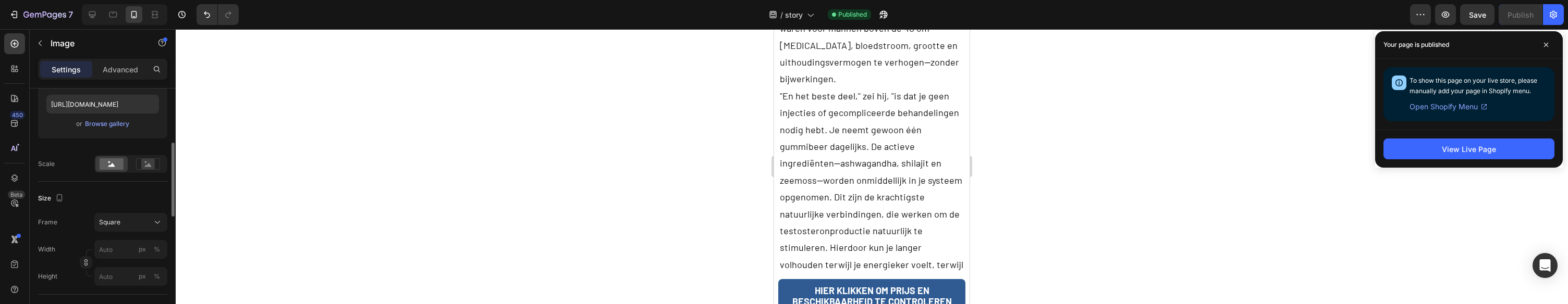
click at [782, 295] on div at bounding box center [783, 295] width 4 height 8
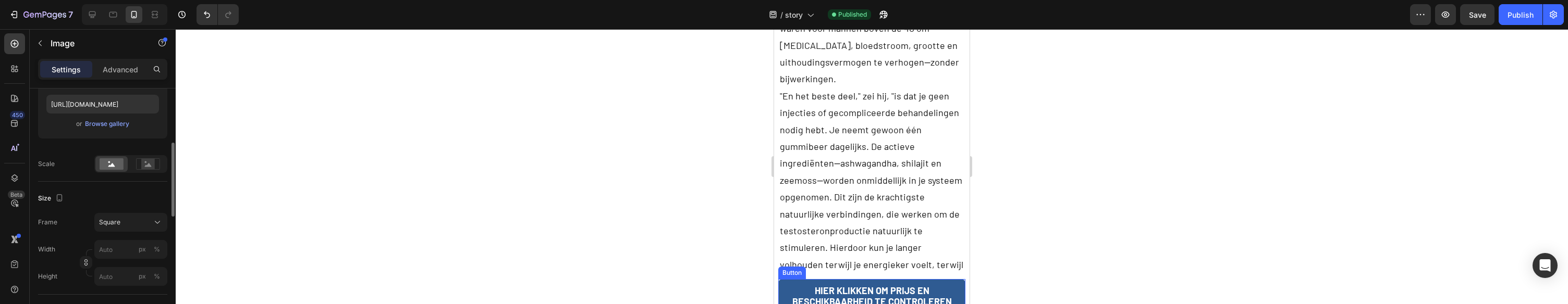
click at [787, 293] on link "HIER KLIKKEN OM PRIJS EN BESCHIKBAARHEID TE CONTROLEREN" at bounding box center [872, 297] width 187 height 35
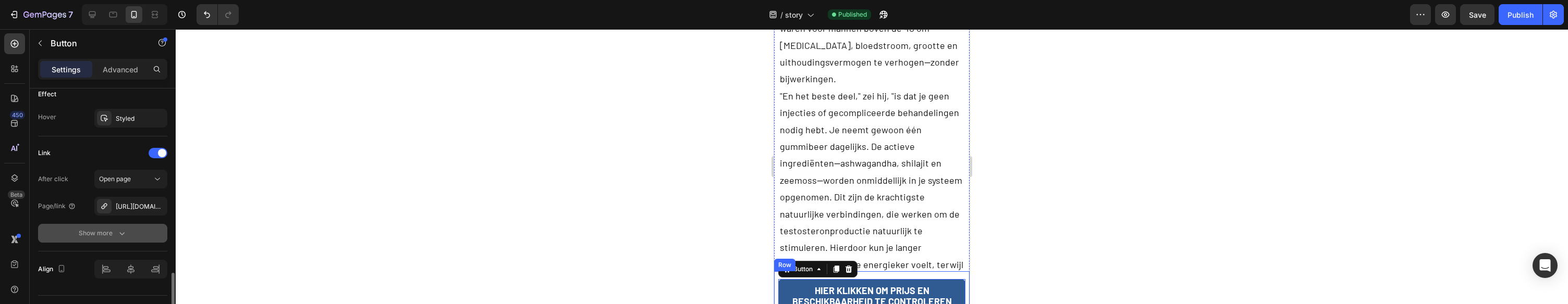
scroll to position [582, 0]
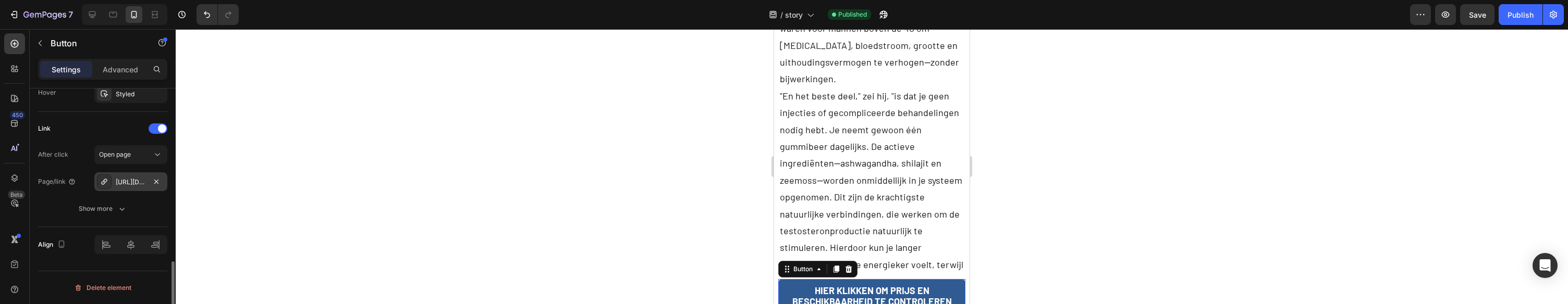
click at [140, 179] on div "[URL][DOMAIN_NAME]" at bounding box center [131, 182] width 30 height 10
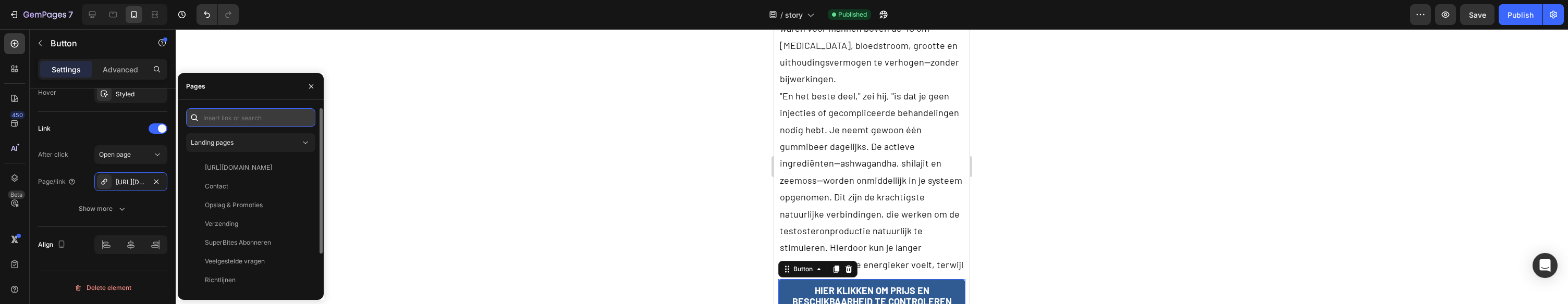
click at [249, 114] on input "text" at bounding box center [251, 117] width 129 height 18
paste input "[URL][DOMAIN_NAME]"
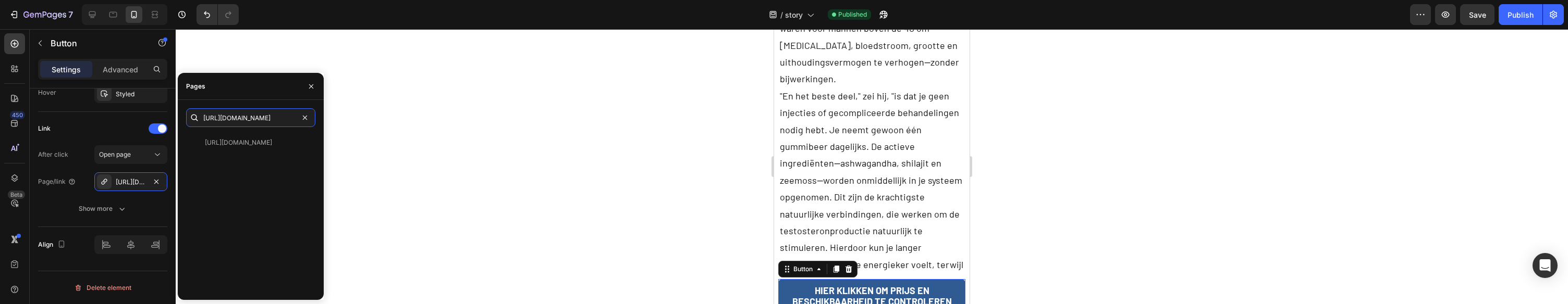
type input "[URL][DOMAIN_NAME]"
click at [254, 149] on div "[URL][DOMAIN_NAME] View" at bounding box center [249, 142] width 125 height 18
drag, startPoint x: 255, startPoint y: 138, endPoint x: 289, endPoint y: 138, distance: 34.0
click at [255, 138] on div "[URL][DOMAIN_NAME]" at bounding box center [238, 143] width 67 height 10
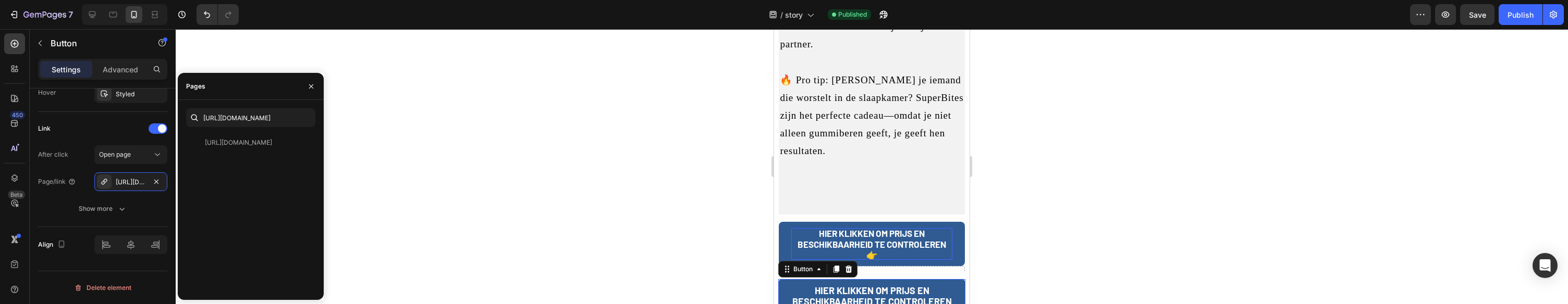
scroll to position [4770, 0]
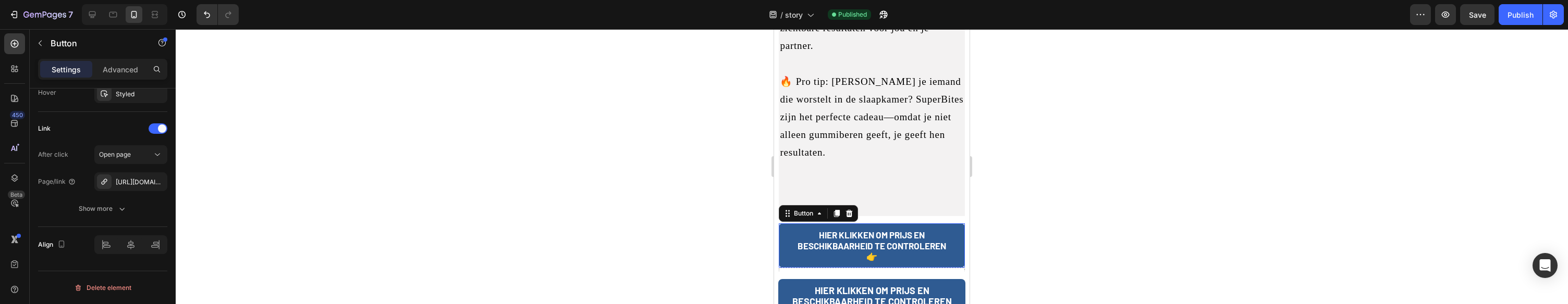
click at [789, 223] on link "HIER KLIKKEN OM PRIJS EN BESCHIKBAARHEID TE CONTROLEREN 👉" at bounding box center [871, 245] width 185 height 44
drag, startPoint x: 125, startPoint y: 181, endPoint x: 141, endPoint y: 180, distance: 16.0
click at [125, 181] on div "[URL][DOMAIN_NAME]" at bounding box center [131, 182] width 30 height 10
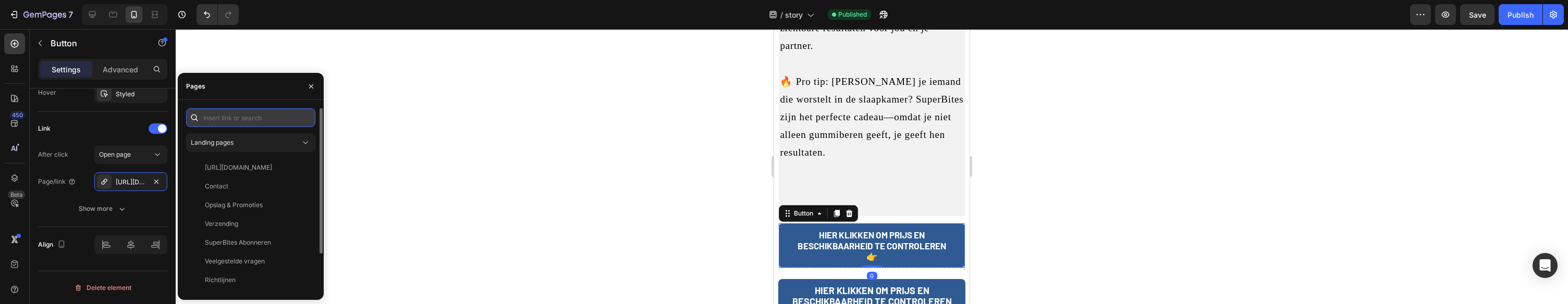
click at [231, 123] on input "text" at bounding box center [251, 117] width 129 height 18
paste input "[URL][DOMAIN_NAME]"
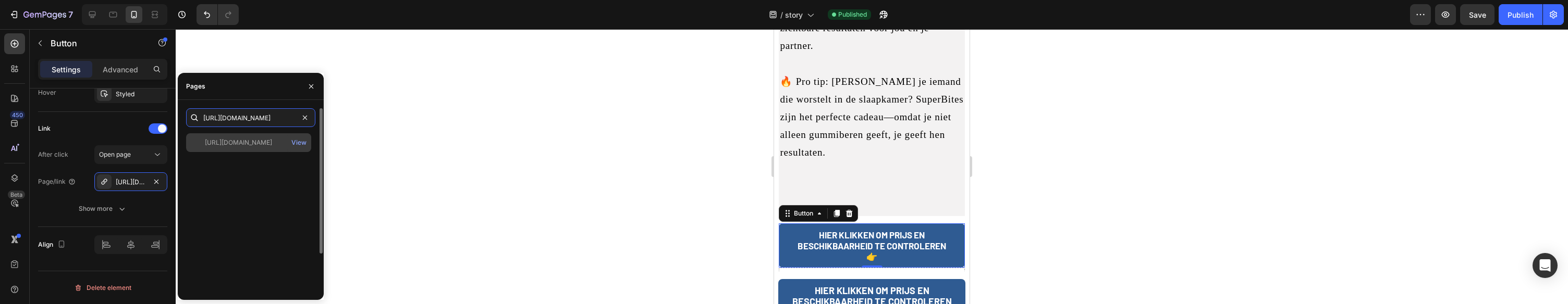
type input "[URL][DOMAIN_NAME]"
click at [214, 138] on div "[URL][DOMAIN_NAME]" at bounding box center [238, 143] width 67 height 10
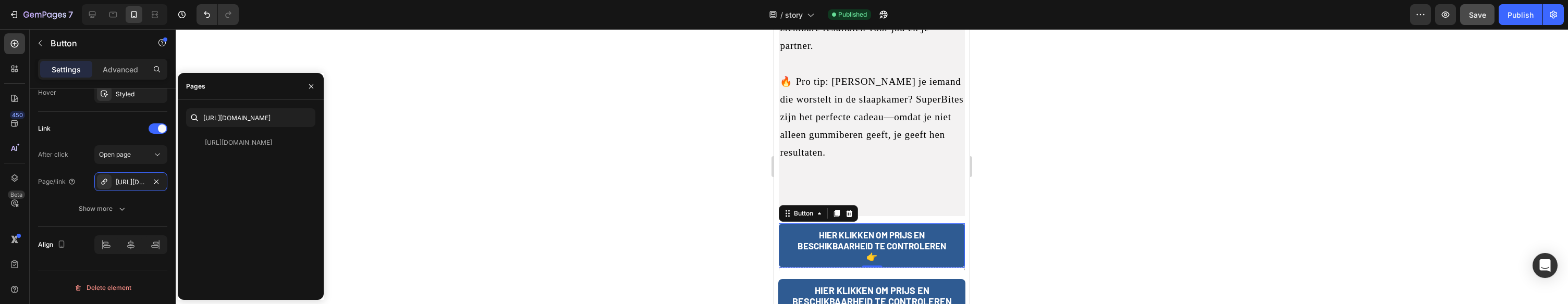
click at [1482, 22] on button "Save" at bounding box center [1477, 14] width 34 height 21
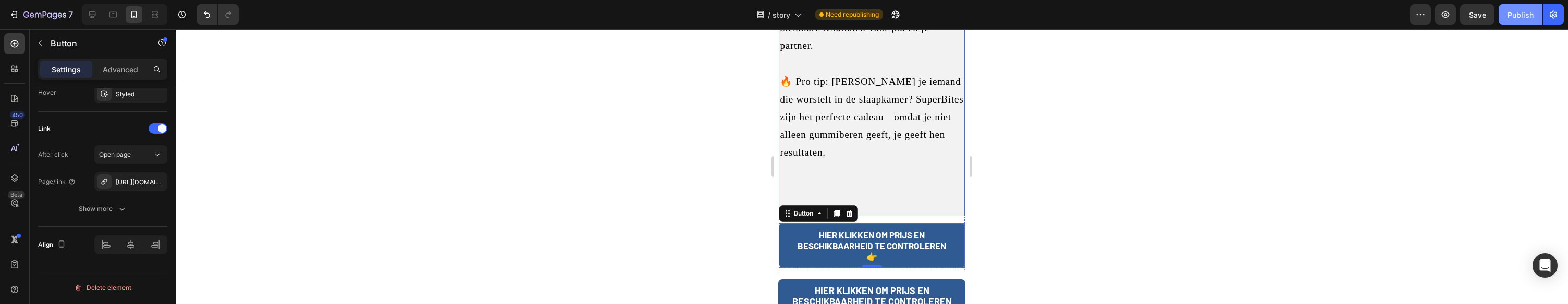
click at [1502, 17] on button "Publish" at bounding box center [1520, 14] width 44 height 21
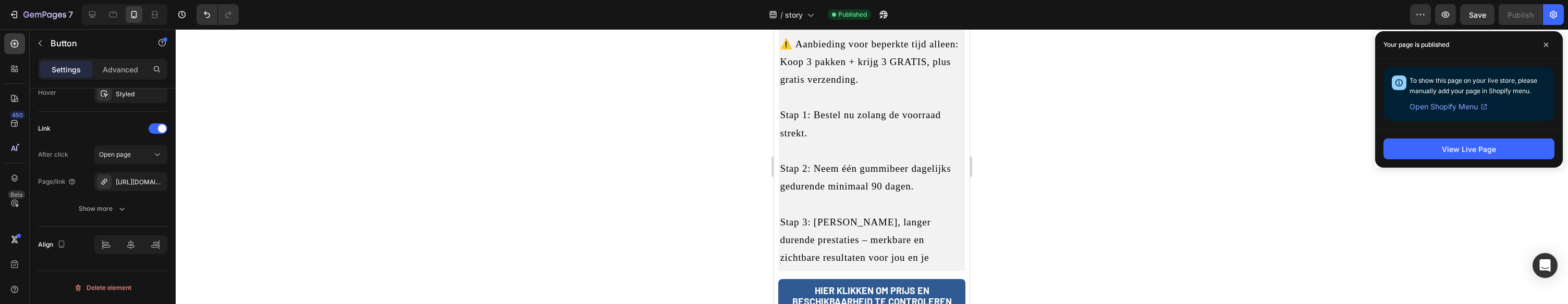
scroll to position [4539, 0]
click at [910, 161] on p "Stap 2: Neem één gummibeer dagelijks gedurende minimaal 90 dagen." at bounding box center [872, 179] width 184 height 35
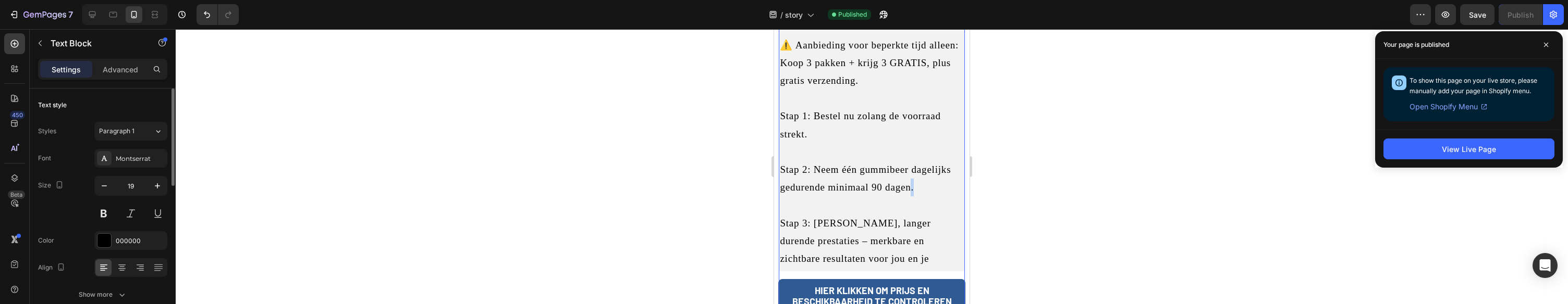
click at [910, 161] on p "Stap 2: Neem één gummibeer dagelijks gedurende minimaal 90 dagen." at bounding box center [872, 179] width 184 height 35
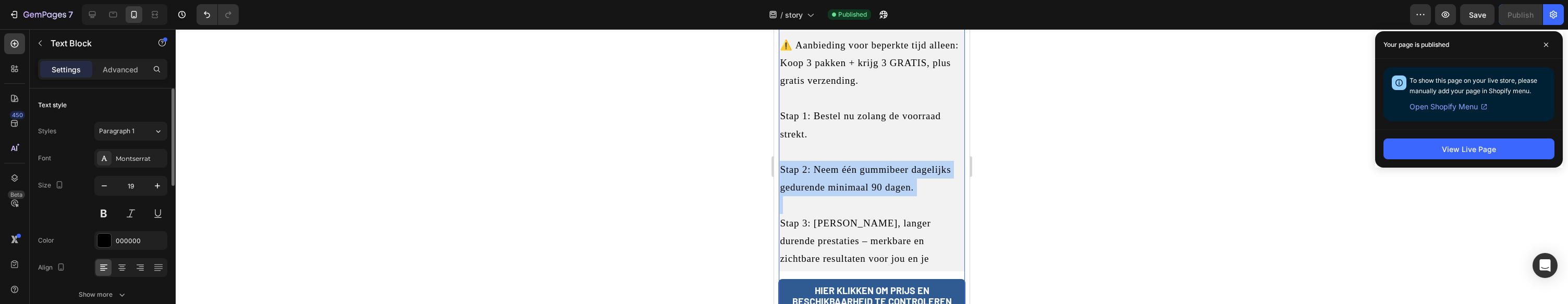
click at [910, 161] on p "Stap 2: Neem één gummibeer dagelijks gedurende minimaal 90 dagen." at bounding box center [872, 179] width 184 height 35
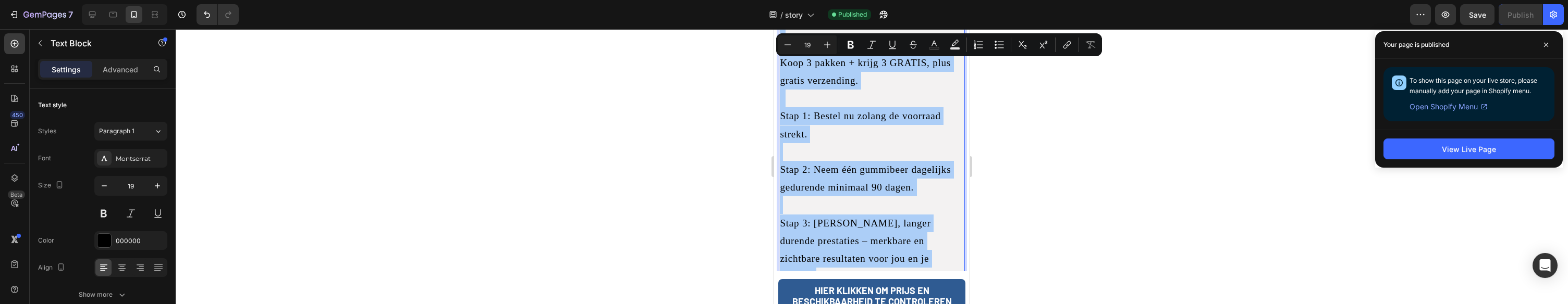
drag, startPoint x: 1124, startPoint y: 118, endPoint x: 736, endPoint y: 83, distance: 389.6
click at [1124, 118] on div at bounding box center [872, 167] width 1392 height 274
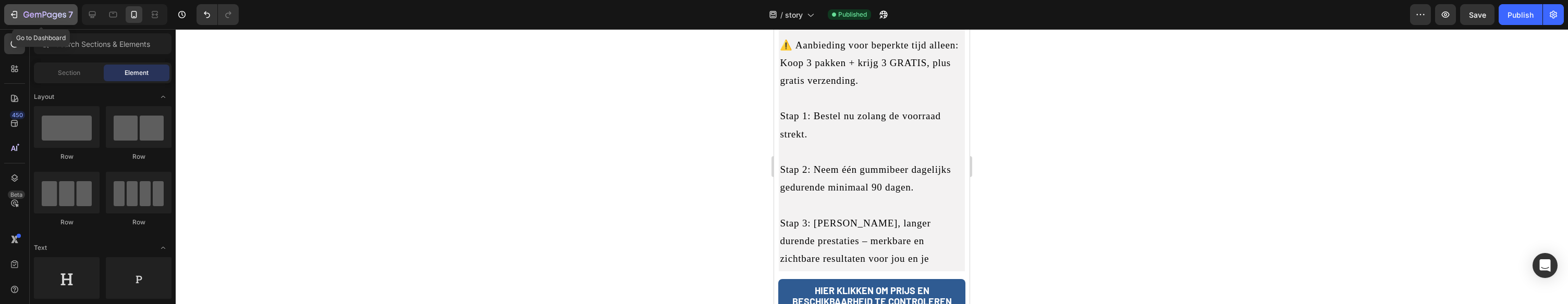
click at [27, 11] on icon "button" at bounding box center [44, 15] width 42 height 9
